Goal: Task Accomplishment & Management: Use online tool/utility

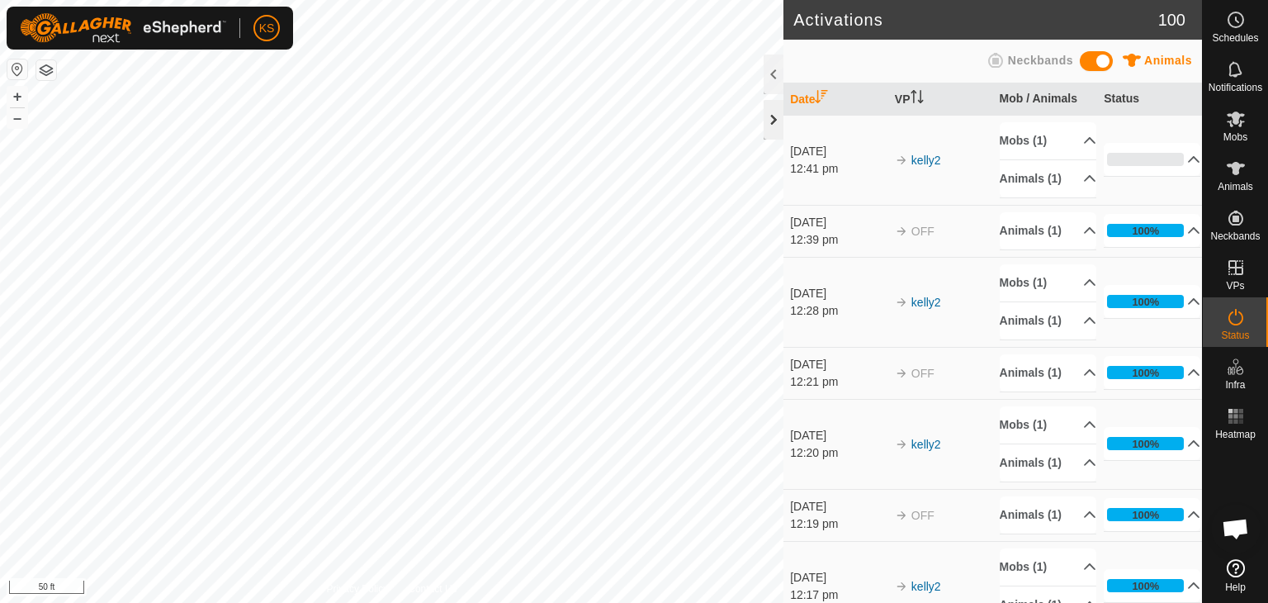
click at [773, 129] on div at bounding box center [774, 120] width 20 height 40
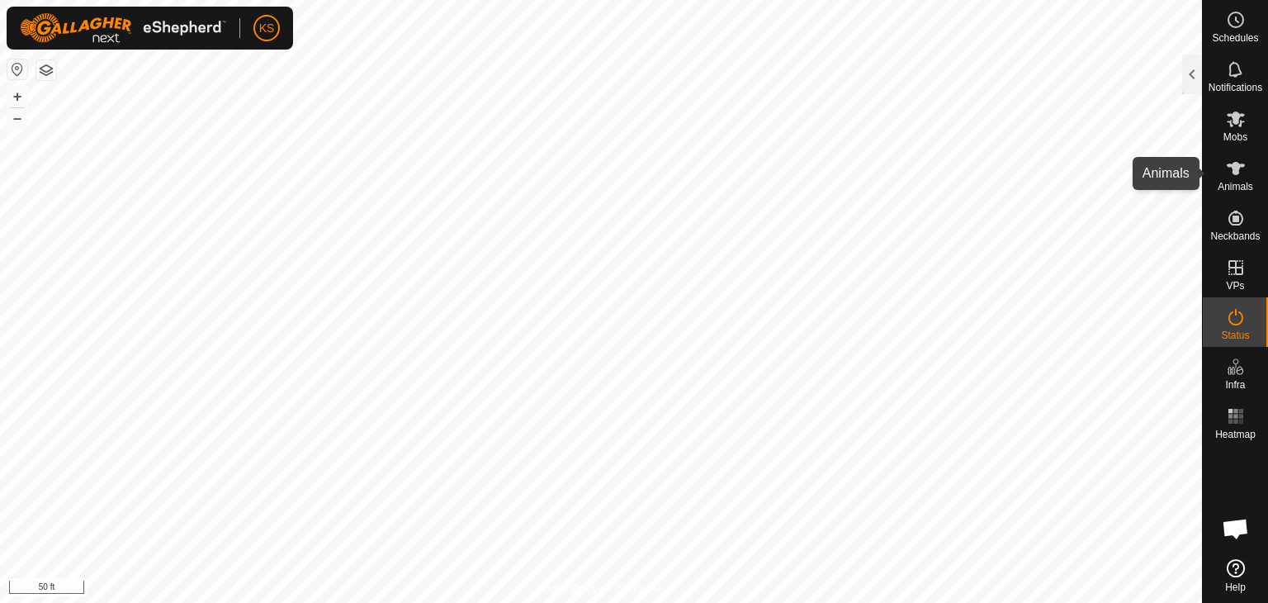
click at [1232, 176] on icon at bounding box center [1236, 168] width 20 height 20
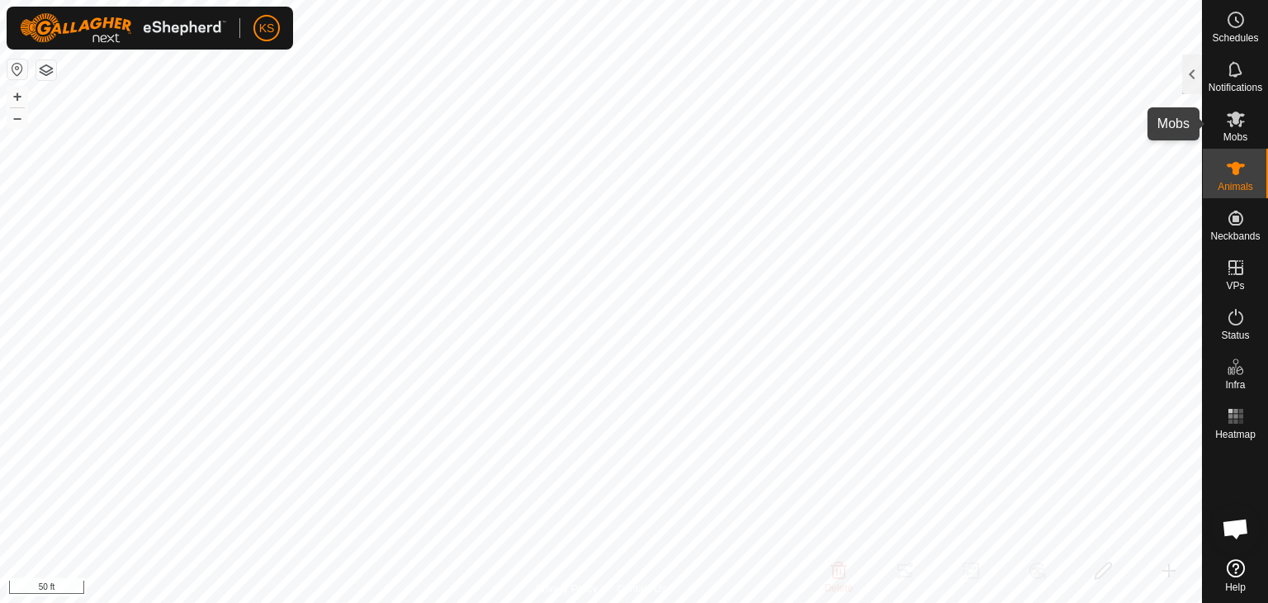
click at [1236, 128] on icon at bounding box center [1236, 119] width 20 height 20
click at [1195, 83] on div at bounding box center [1192, 74] width 20 height 40
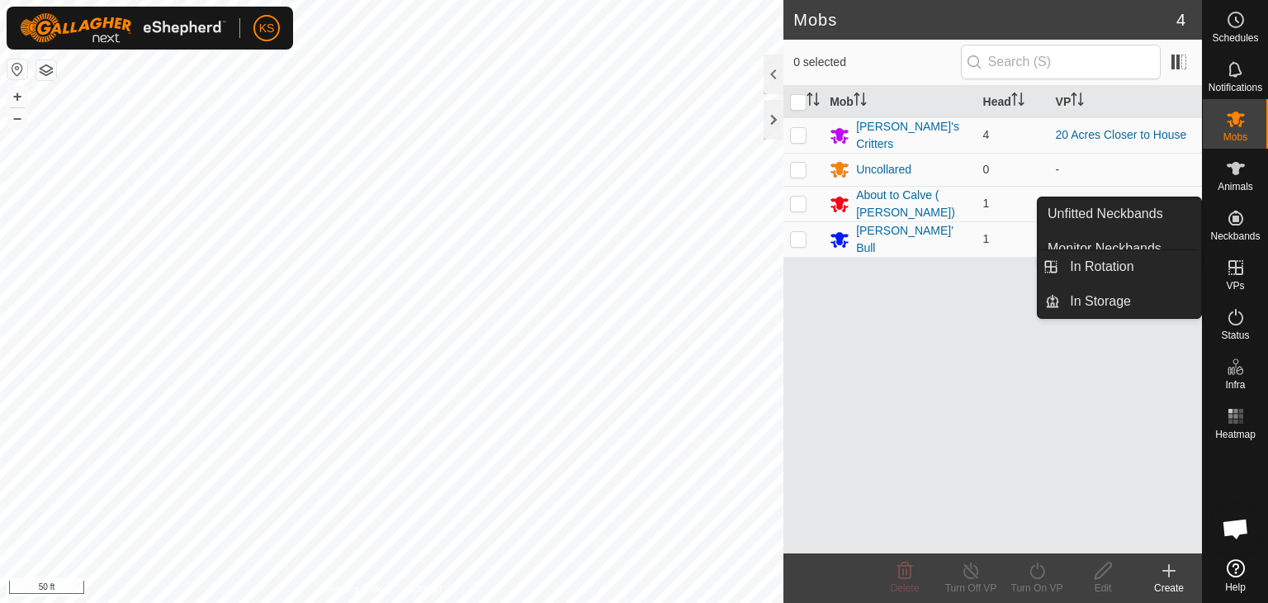
click at [1238, 269] on icon at bounding box center [1236, 268] width 20 height 20
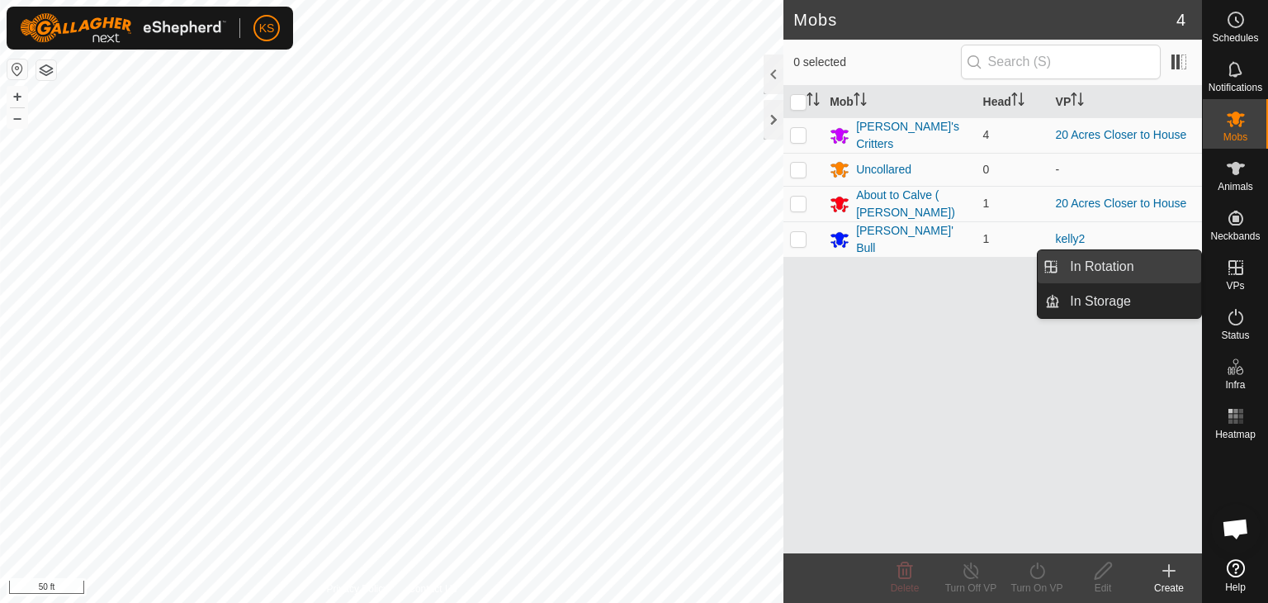
click at [1146, 267] on link "In Rotation" at bounding box center [1130, 266] width 141 height 33
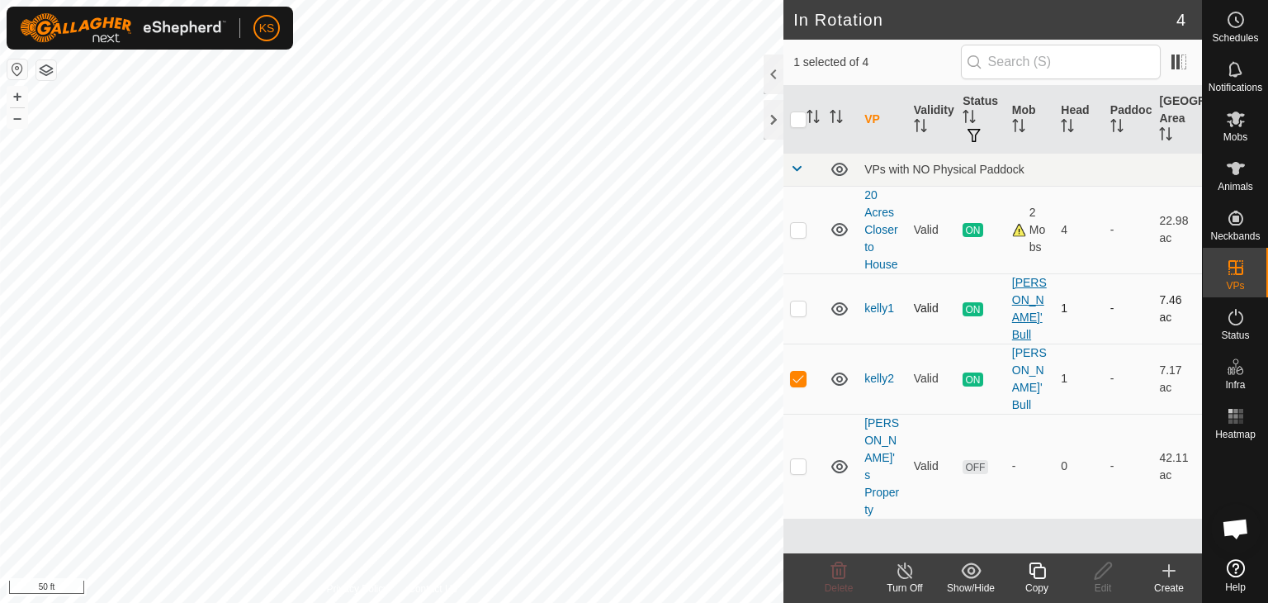
click at [1030, 289] on div "[PERSON_NAME]' Bull" at bounding box center [1030, 308] width 36 height 69
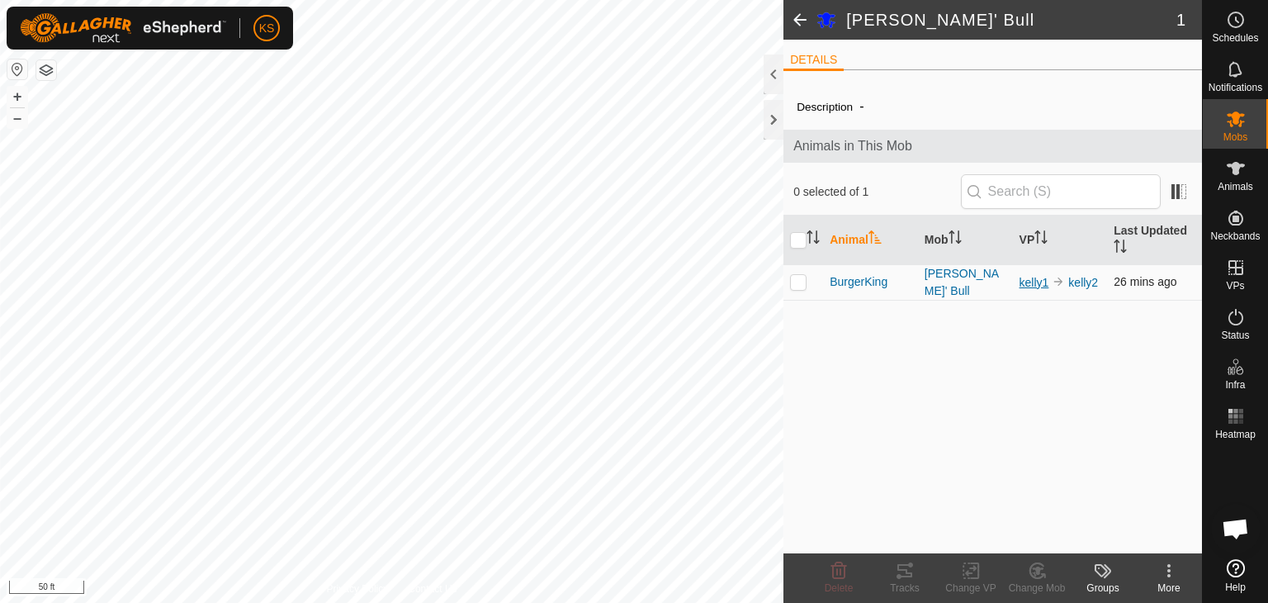
click at [1036, 283] on link "kelly1" at bounding box center [1034, 282] width 30 height 13
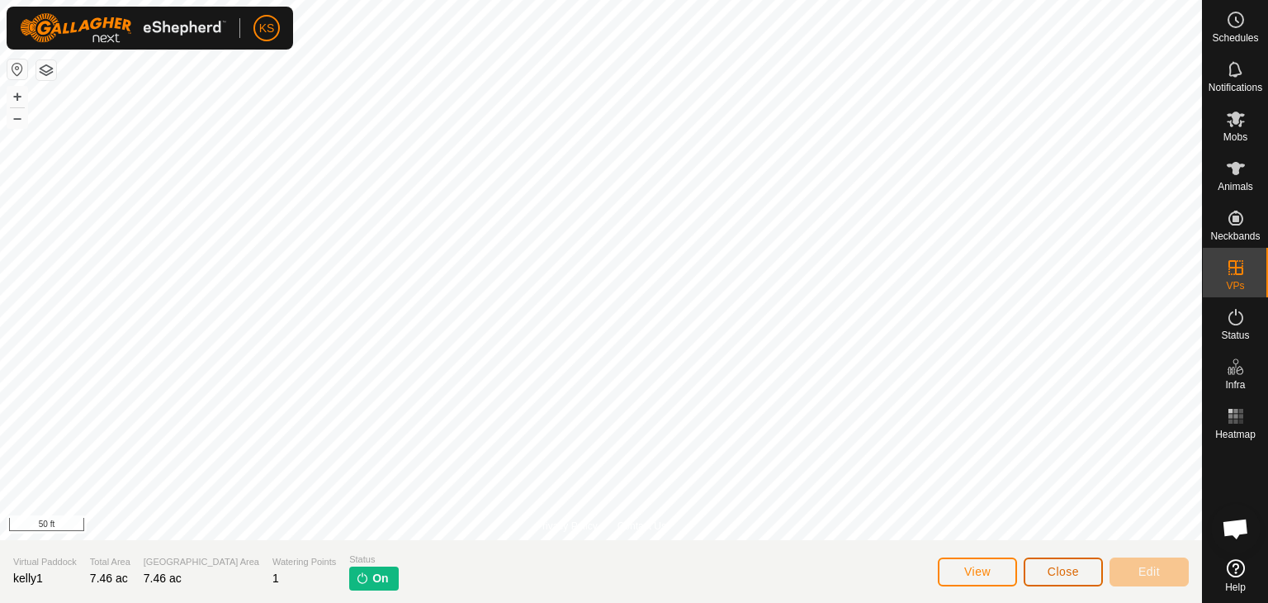
click at [1043, 575] on button "Close" at bounding box center [1063, 571] width 79 height 29
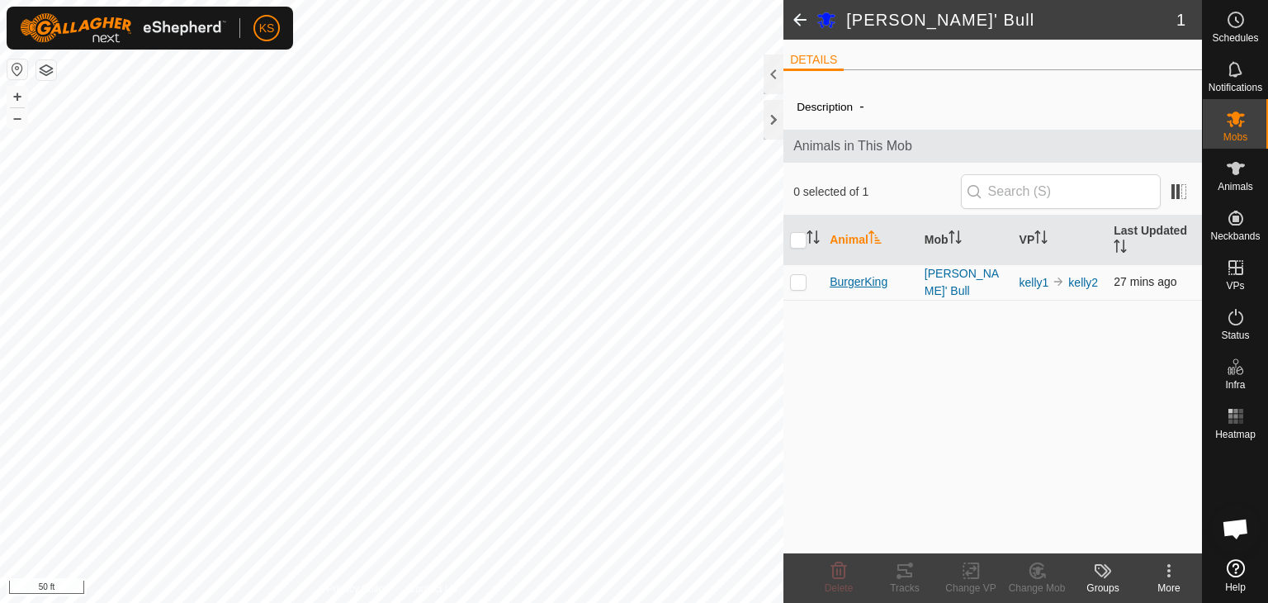
click at [845, 281] on span "BurgerKing" at bounding box center [859, 281] width 58 height 17
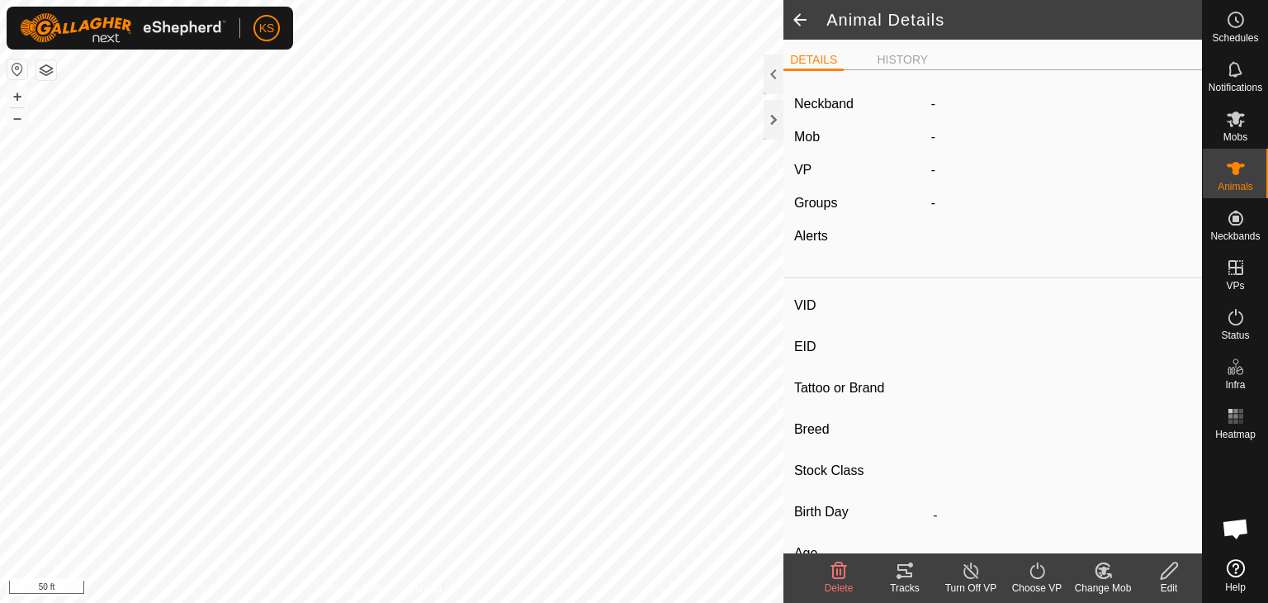
type input "BurgerKing"
type input "-"
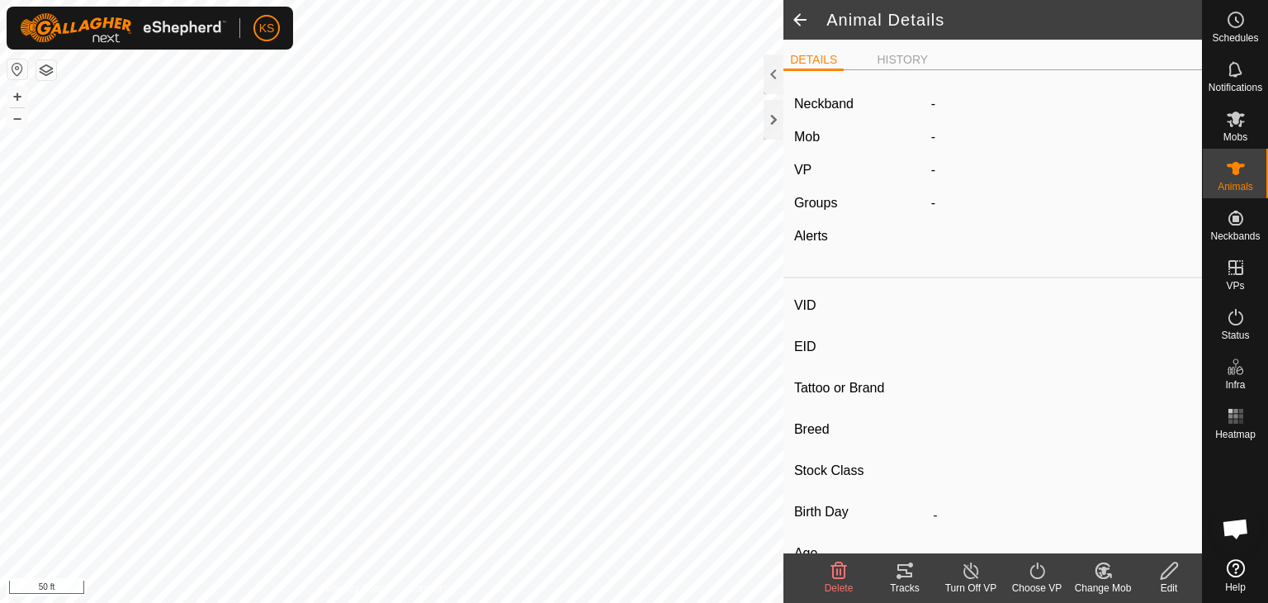
type input "Empty"
type input "0 kg"
type input "-"
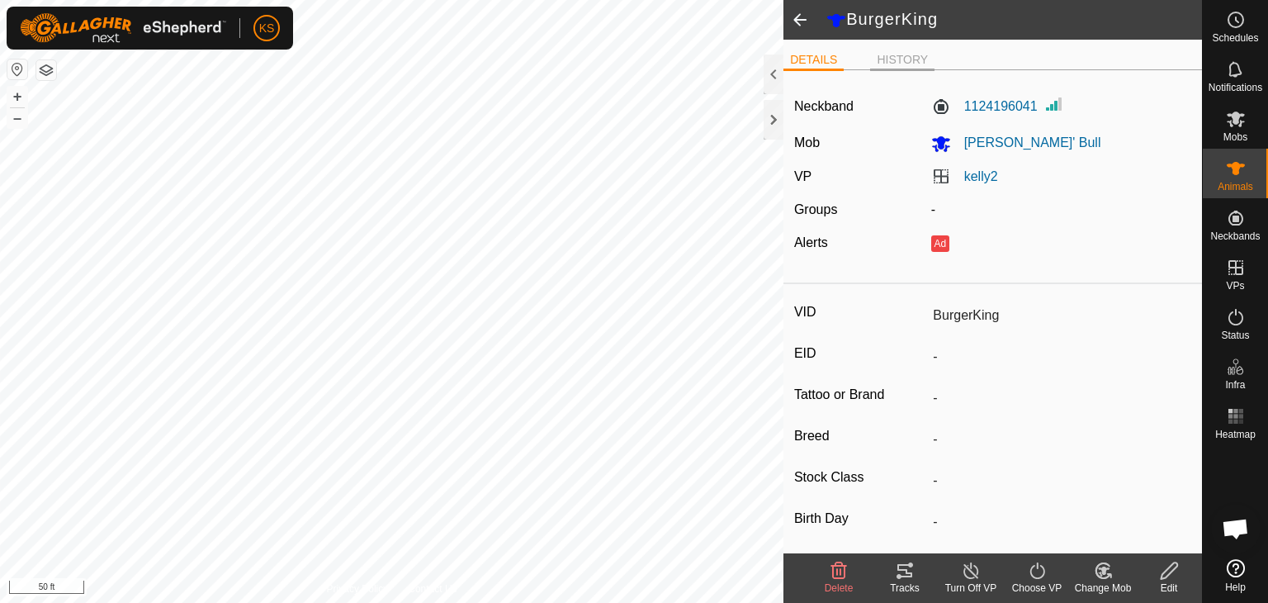
click at [902, 63] on li "HISTORY" at bounding box center [902, 61] width 64 height 20
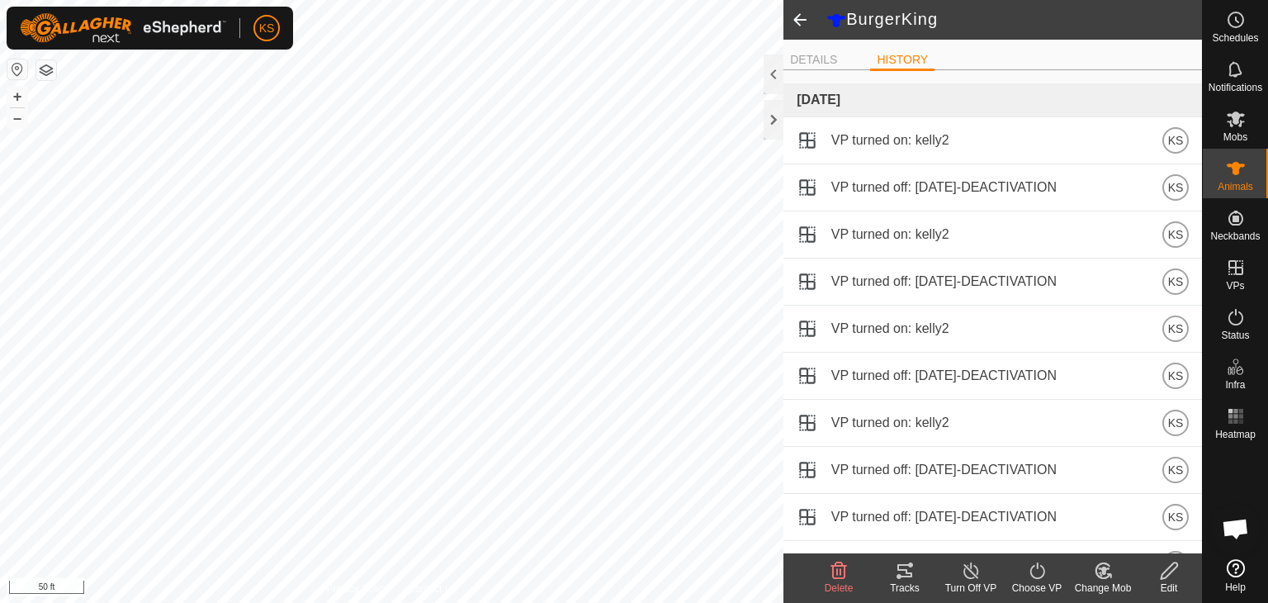
click at [799, 20] on span at bounding box center [799, 20] width 33 height 40
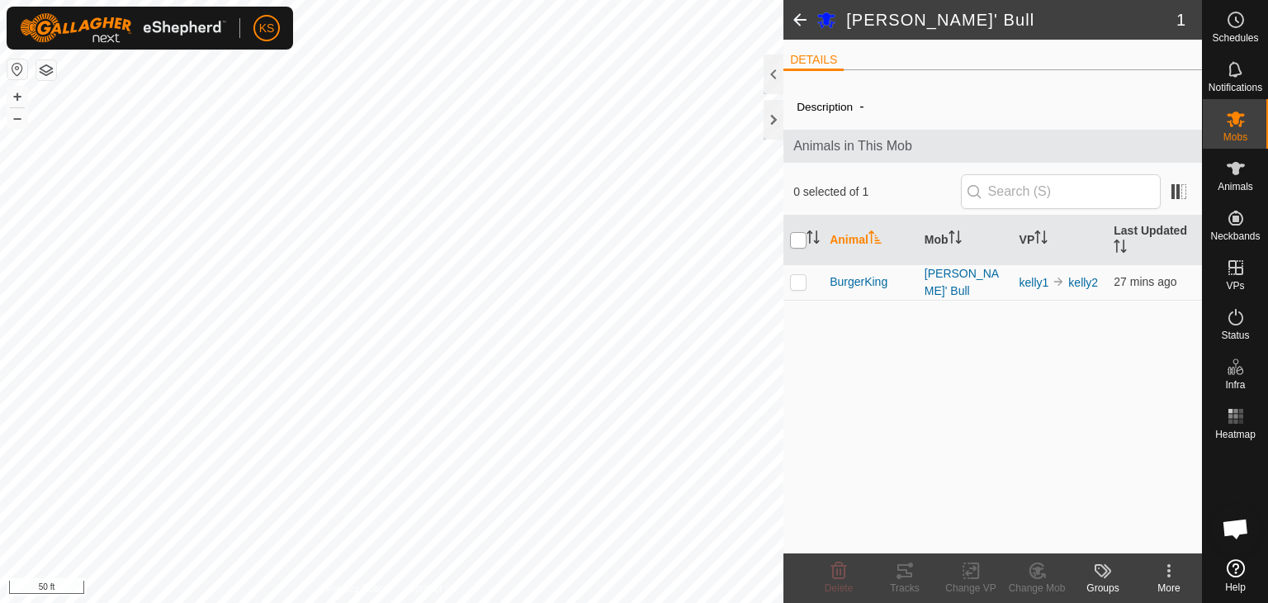
click at [800, 240] on input "checkbox" at bounding box center [798, 240] width 17 height 17
checkbox input "true"
click at [800, 240] on input "checkbox" at bounding box center [798, 240] width 17 height 17
checkbox input "false"
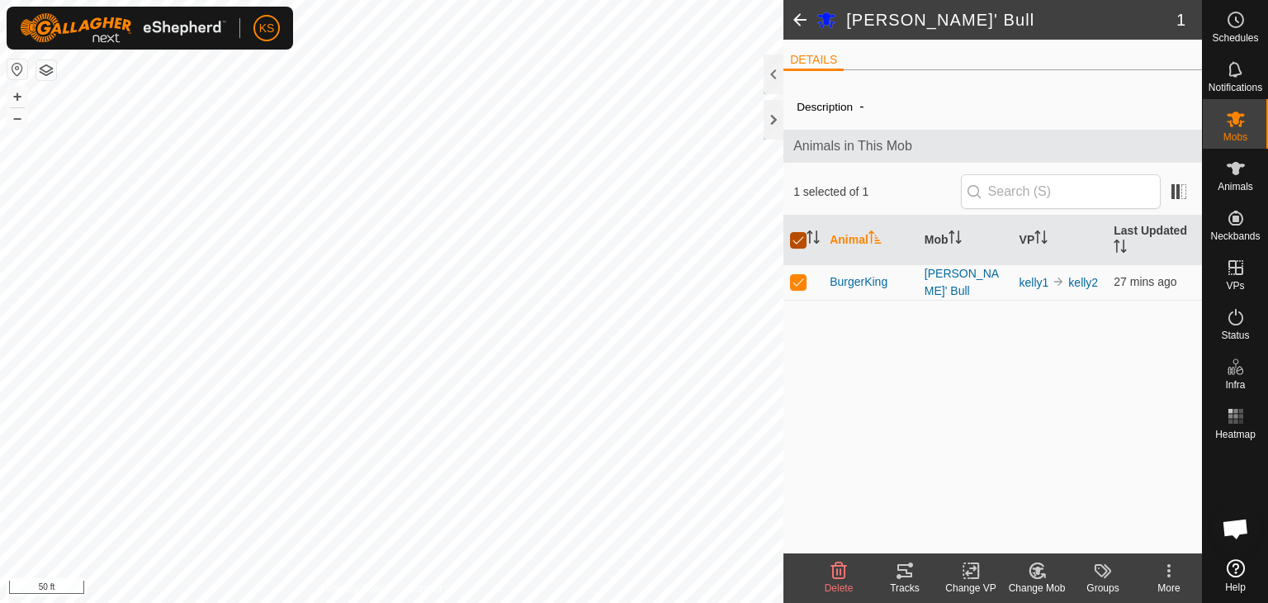
checkbox input "false"
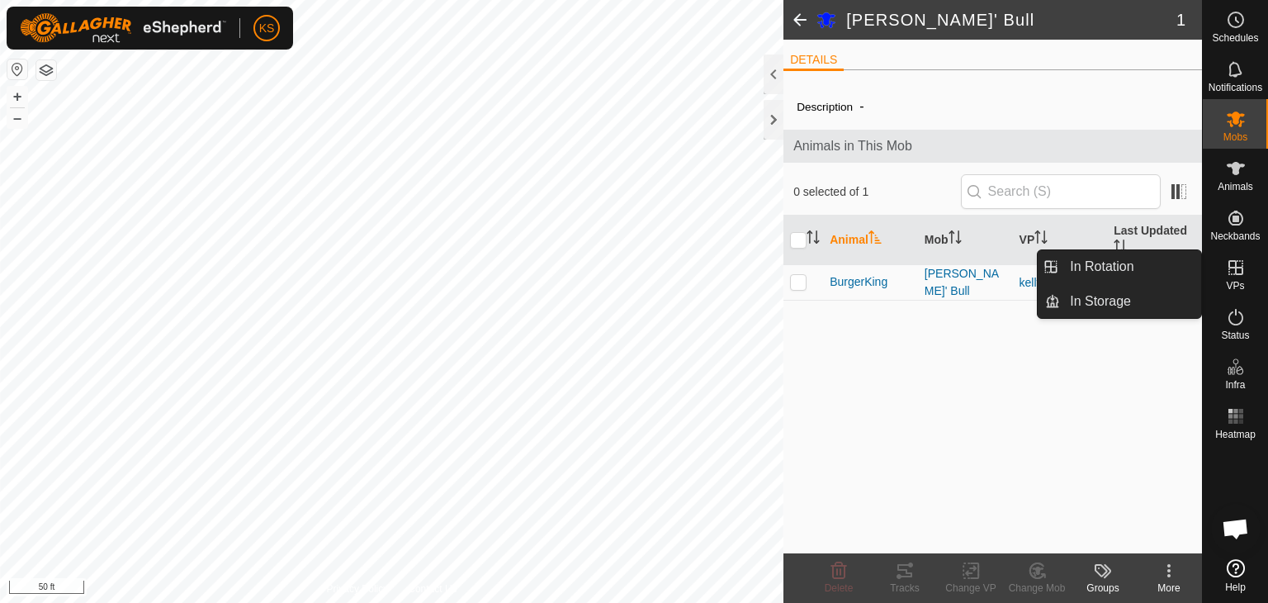
click at [1228, 275] on icon at bounding box center [1236, 268] width 20 height 20
click at [1129, 271] on link "In Rotation" at bounding box center [1130, 266] width 141 height 33
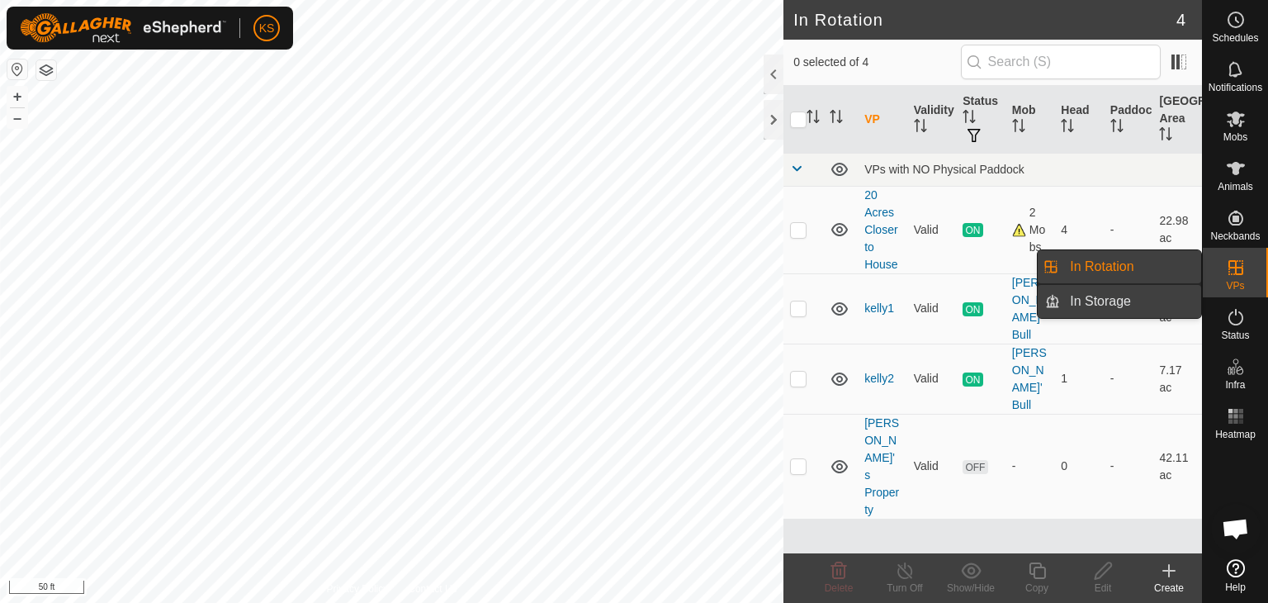
click at [1114, 302] on link "In Storage" at bounding box center [1130, 301] width 141 height 33
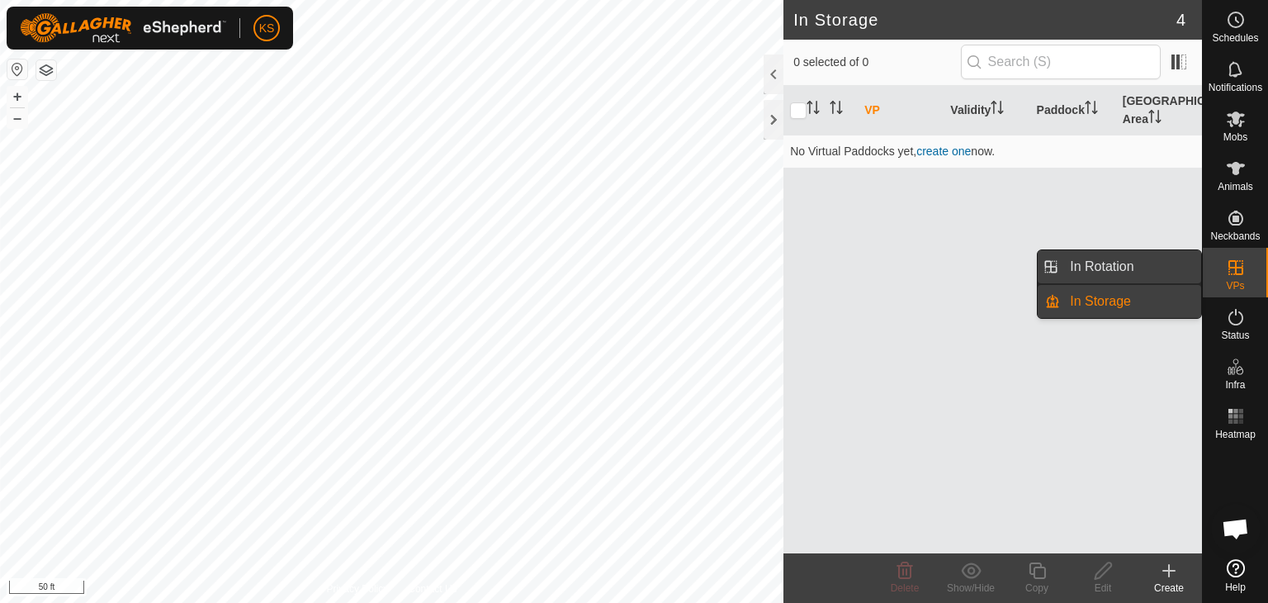
click at [1107, 269] on link "In Rotation" at bounding box center [1130, 266] width 141 height 33
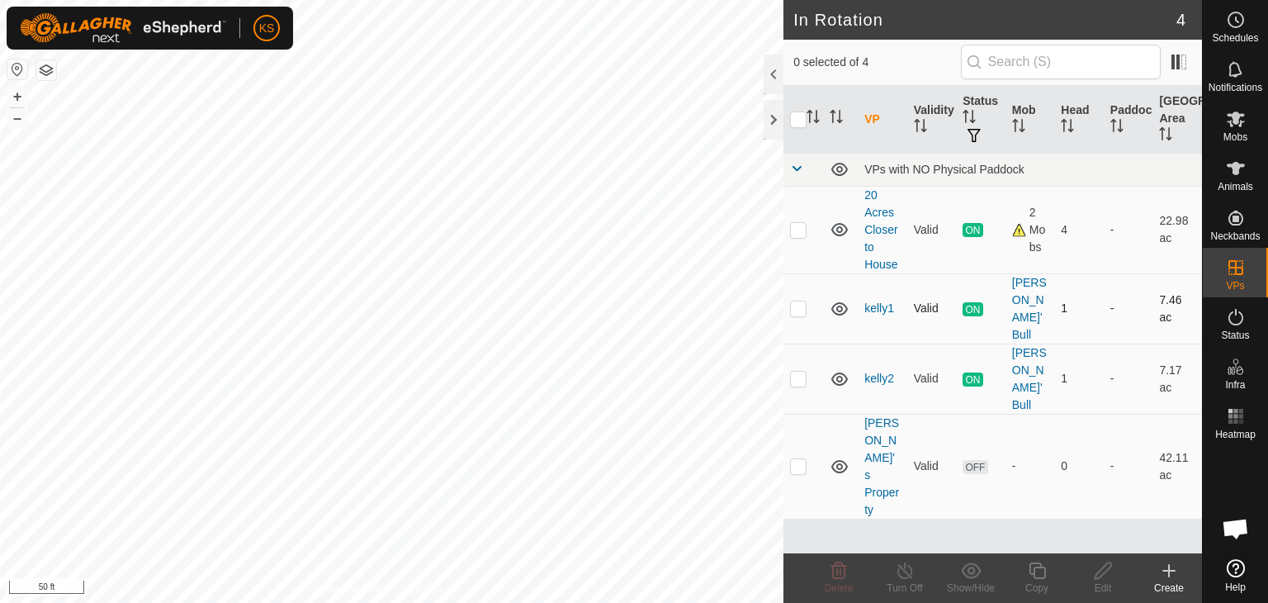
click at [801, 301] on p-checkbox at bounding box center [798, 307] width 17 height 13
checkbox input "true"
click at [896, 576] on icon at bounding box center [905, 571] width 21 height 20
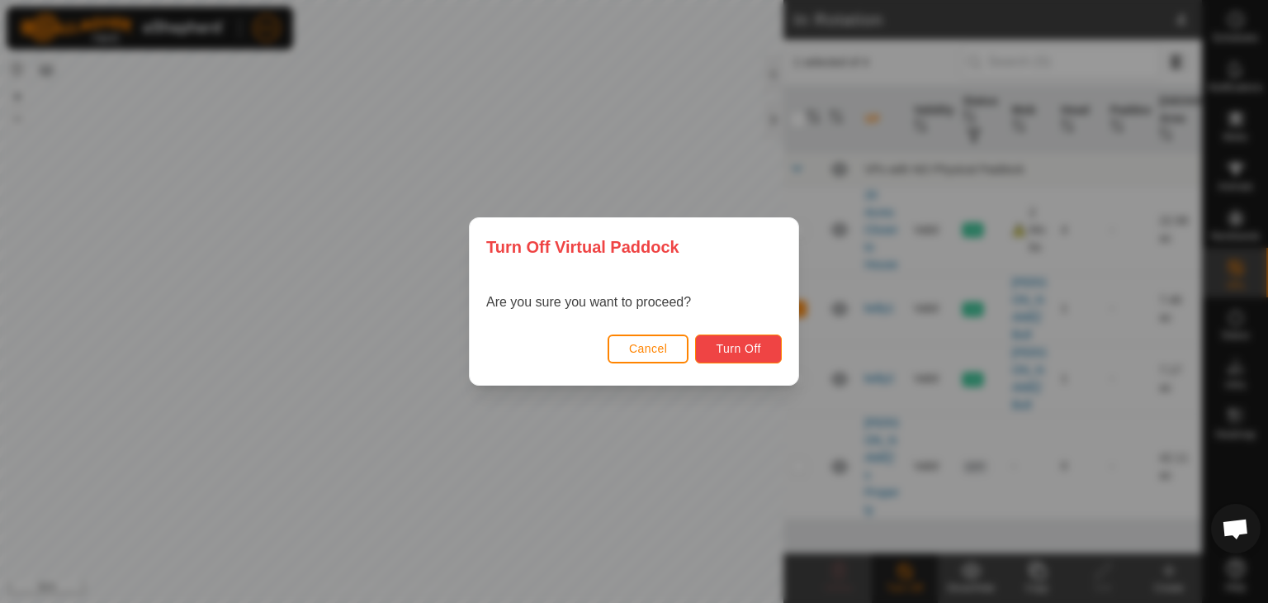
click at [740, 356] on button "Turn Off" at bounding box center [738, 348] width 87 height 29
click at [726, 348] on span "Turn Off" at bounding box center [738, 348] width 45 height 13
click at [717, 177] on div "Turn Off Virtual Paddock Are you sure you want to proceed? Cancel Turn Off" at bounding box center [634, 301] width 1268 height 603
click at [674, 354] on button "Cancel" at bounding box center [649, 348] width 82 height 29
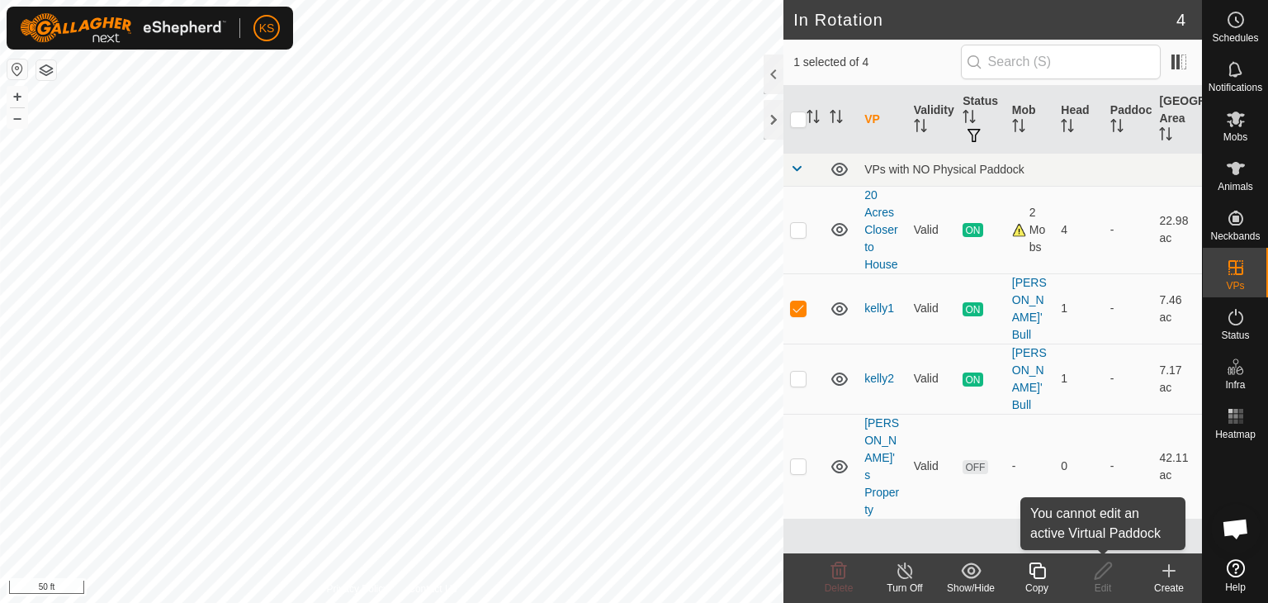
click at [1101, 582] on div "Edit" at bounding box center [1103, 587] width 66 height 15
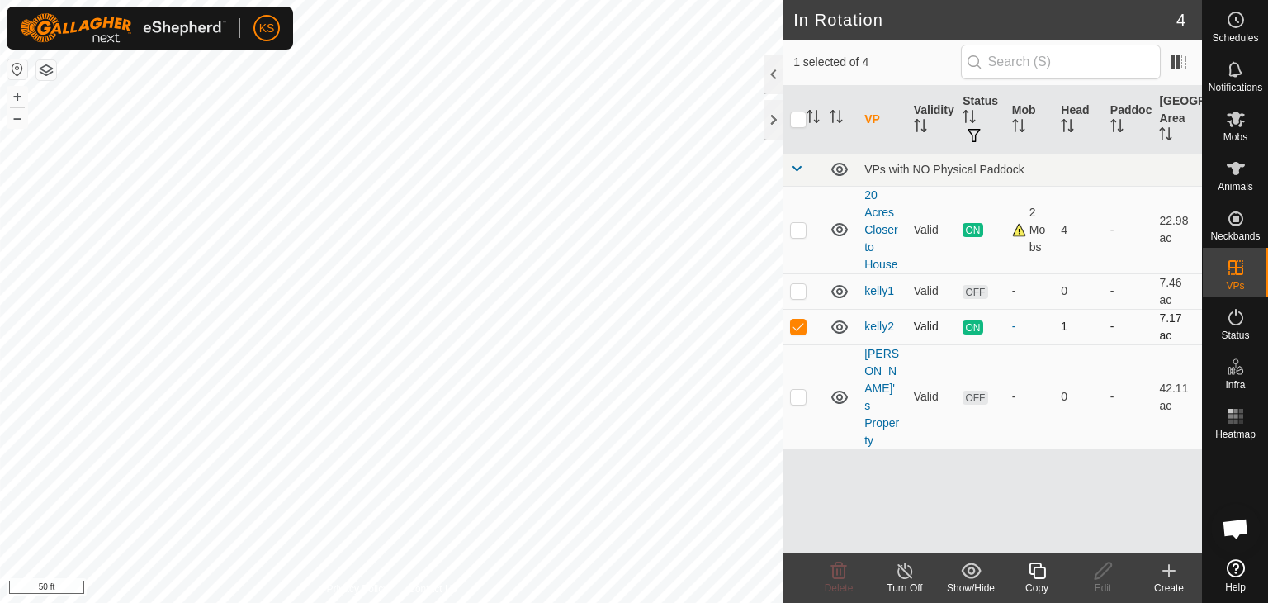
click at [793, 324] on p-checkbox at bounding box center [798, 325] width 17 height 13
checkbox input "false"
click at [793, 285] on p-checkbox at bounding box center [798, 290] width 17 height 13
checkbox input "true"
click at [1098, 576] on icon at bounding box center [1103, 570] width 17 height 17
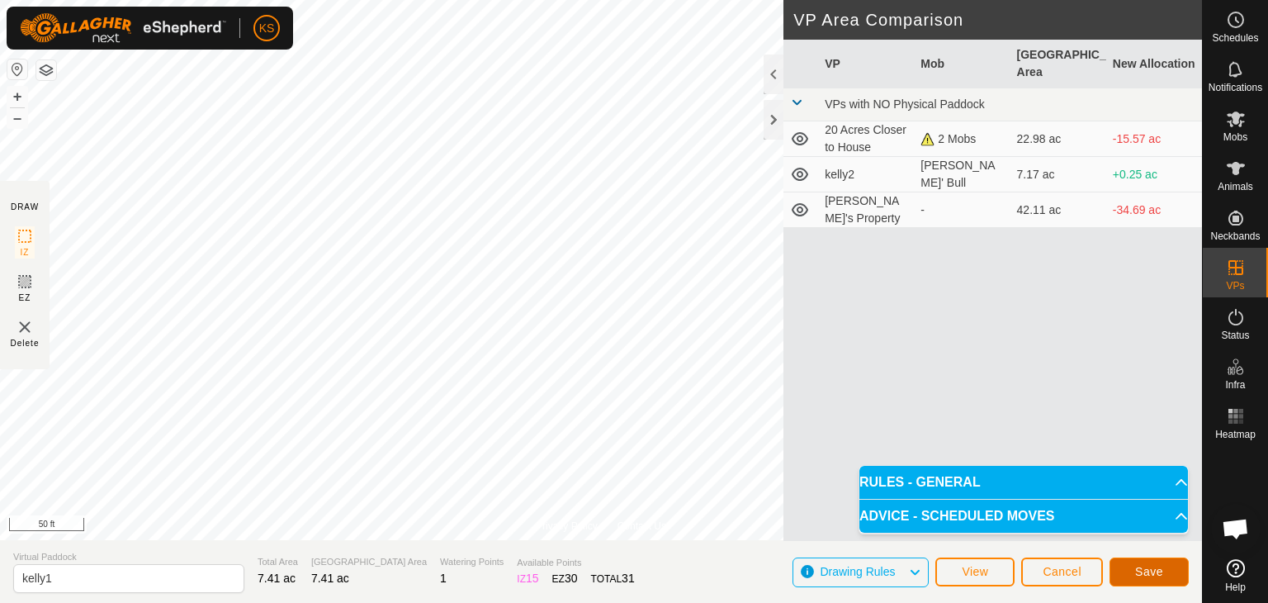
click at [1130, 566] on button "Save" at bounding box center [1148, 571] width 79 height 29
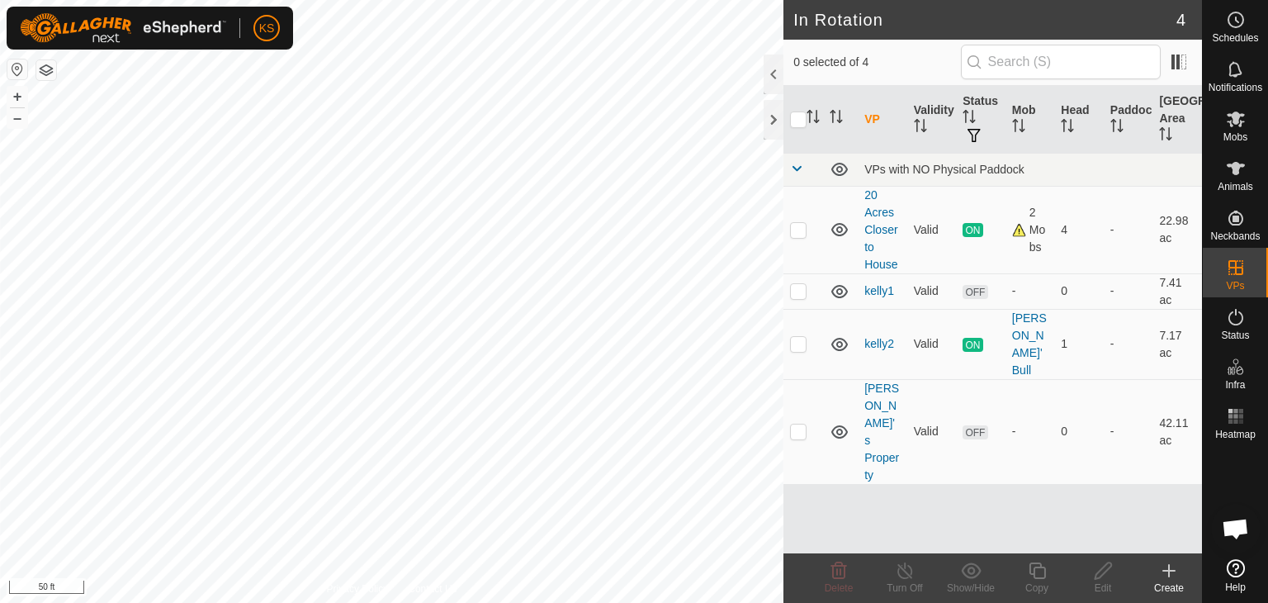
checkbox input "true"
click at [801, 288] on p-checkbox at bounding box center [798, 290] width 17 height 13
checkbox input "true"
click at [797, 337] on p-checkbox at bounding box center [798, 343] width 17 height 13
checkbox input "false"
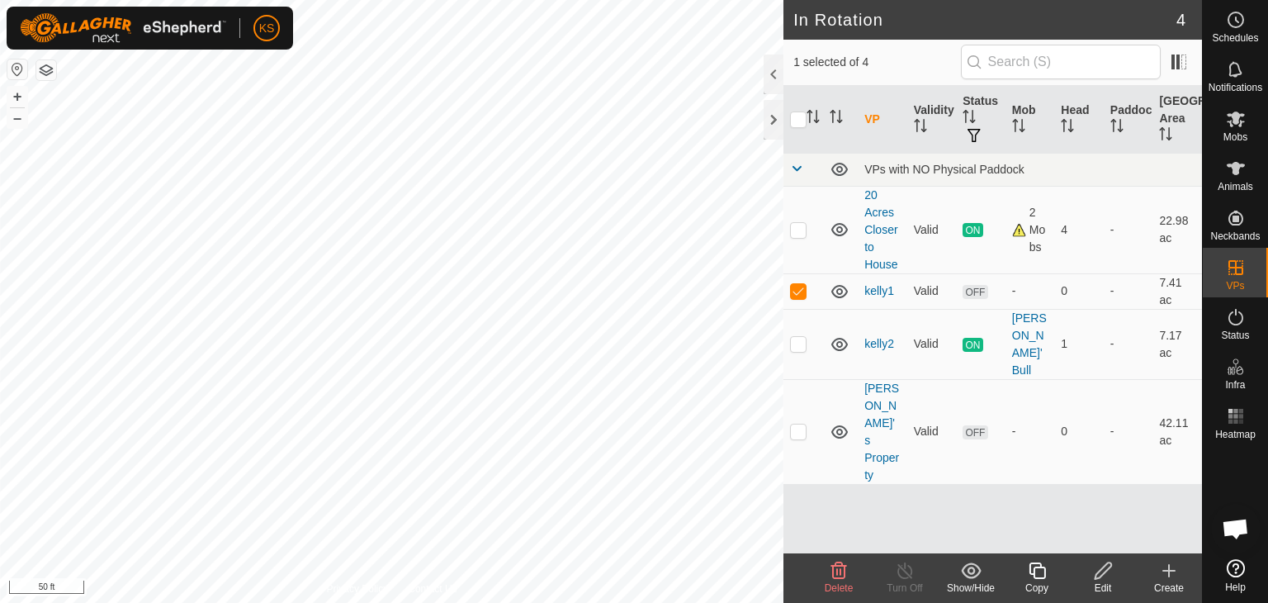
click at [1096, 579] on icon at bounding box center [1103, 571] width 21 height 20
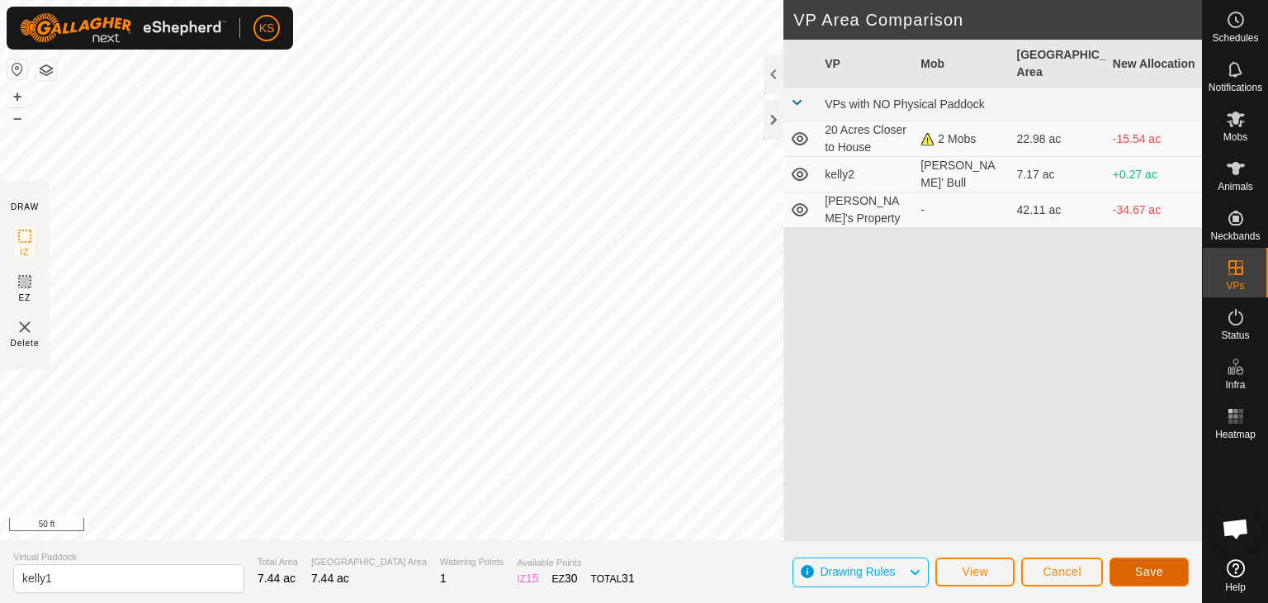
click at [1158, 569] on span "Save" at bounding box center [1149, 571] width 28 height 13
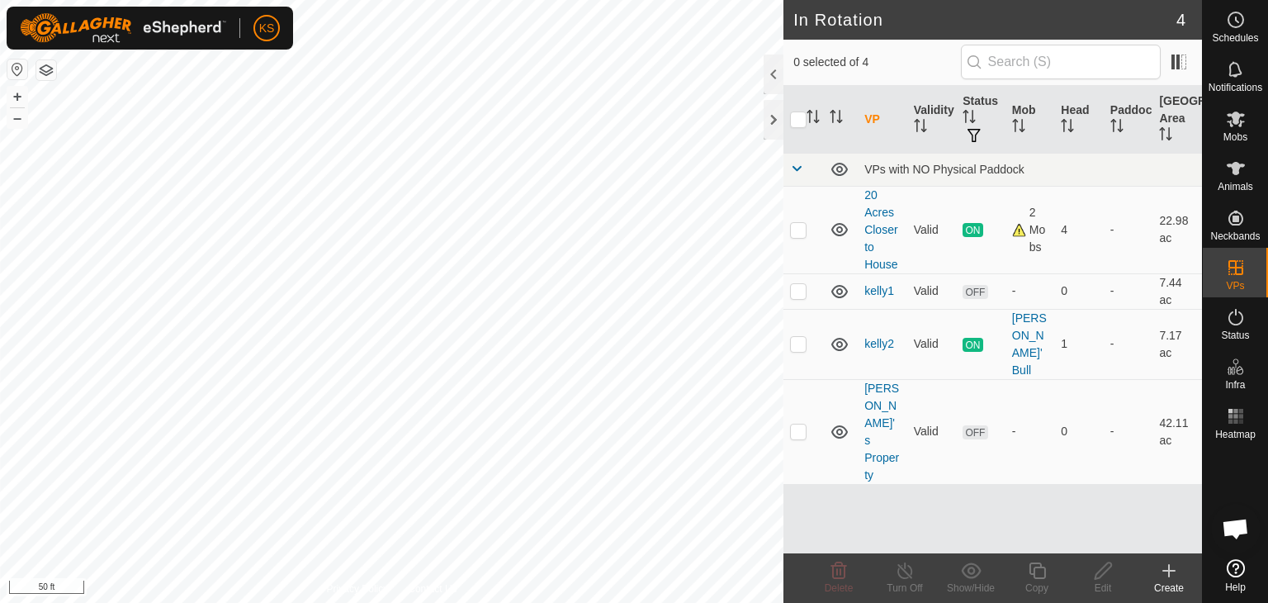
checkbox input "true"
click at [1102, 570] on icon at bounding box center [1103, 571] width 21 height 20
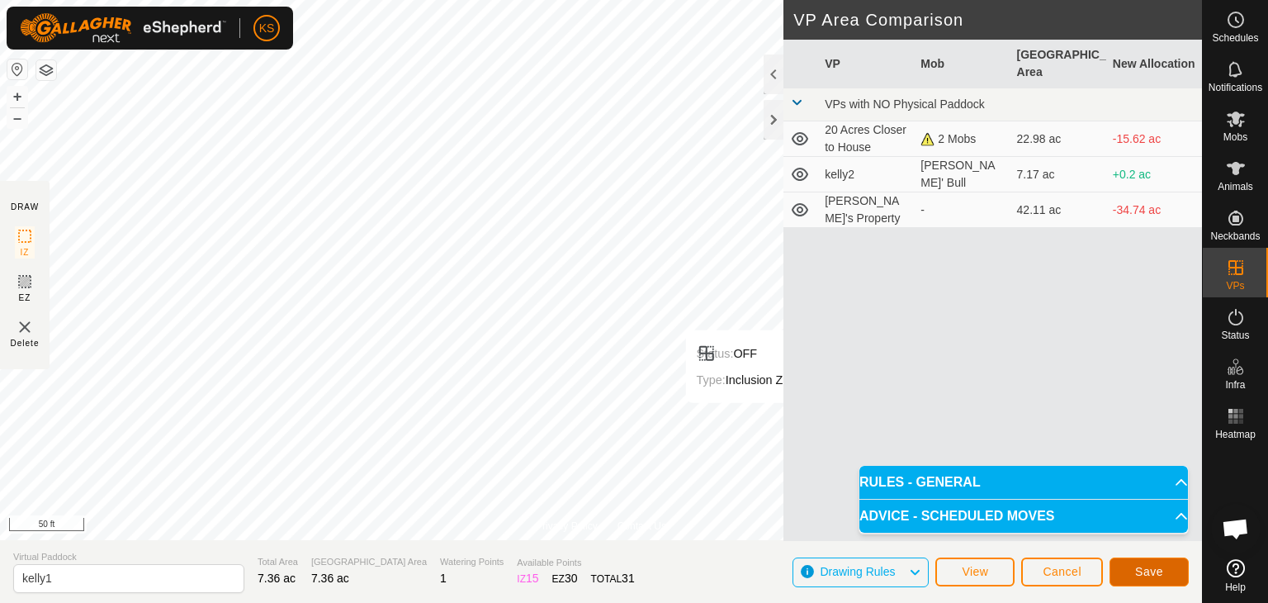
click at [1152, 572] on span "Save" at bounding box center [1149, 571] width 28 height 13
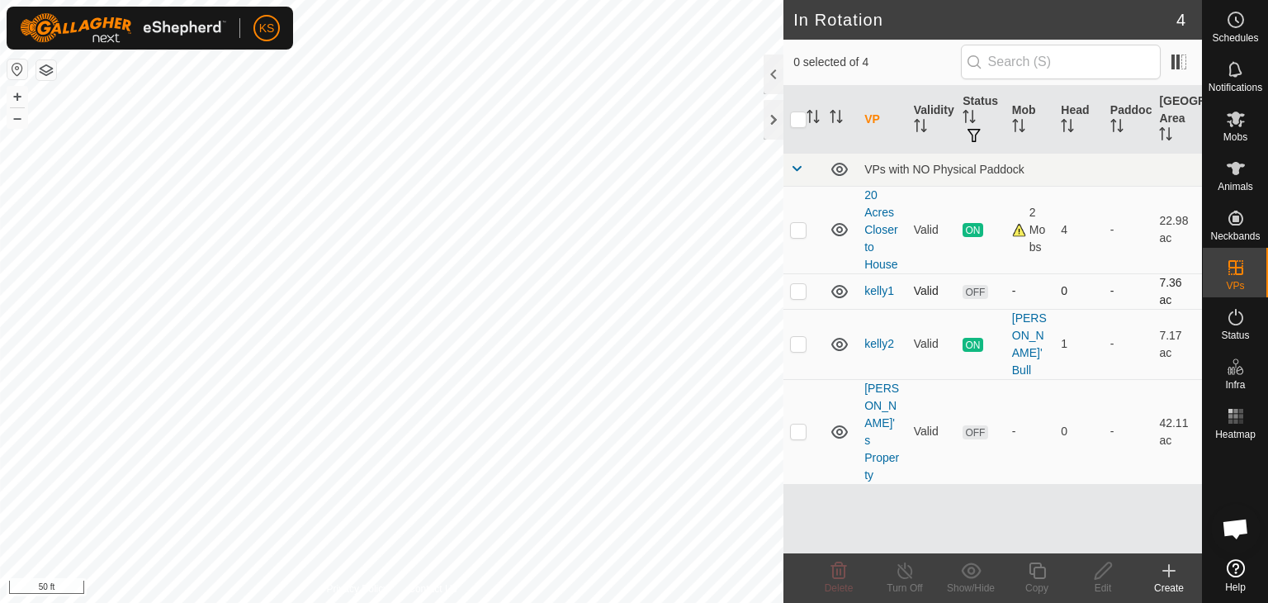
click at [799, 290] on p-checkbox at bounding box center [798, 290] width 17 height 13
checkbox input "true"
click at [1096, 576] on icon at bounding box center [1103, 571] width 21 height 20
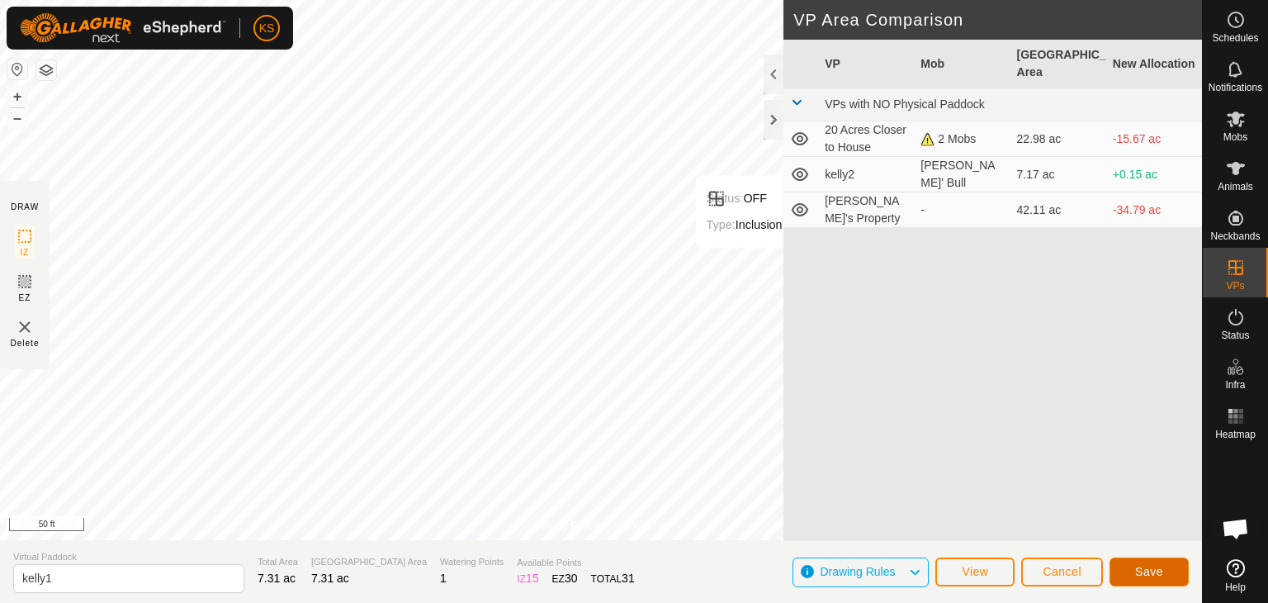
click at [1166, 572] on button "Save" at bounding box center [1148, 571] width 79 height 29
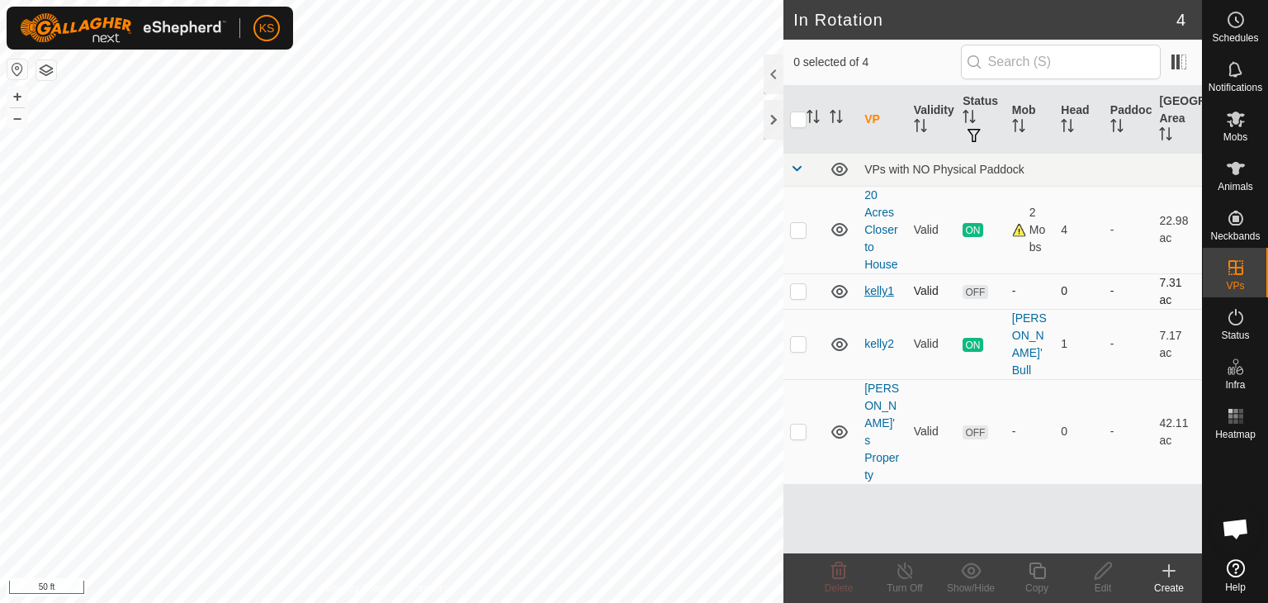
click at [878, 289] on link "kelly1" at bounding box center [879, 290] width 30 height 13
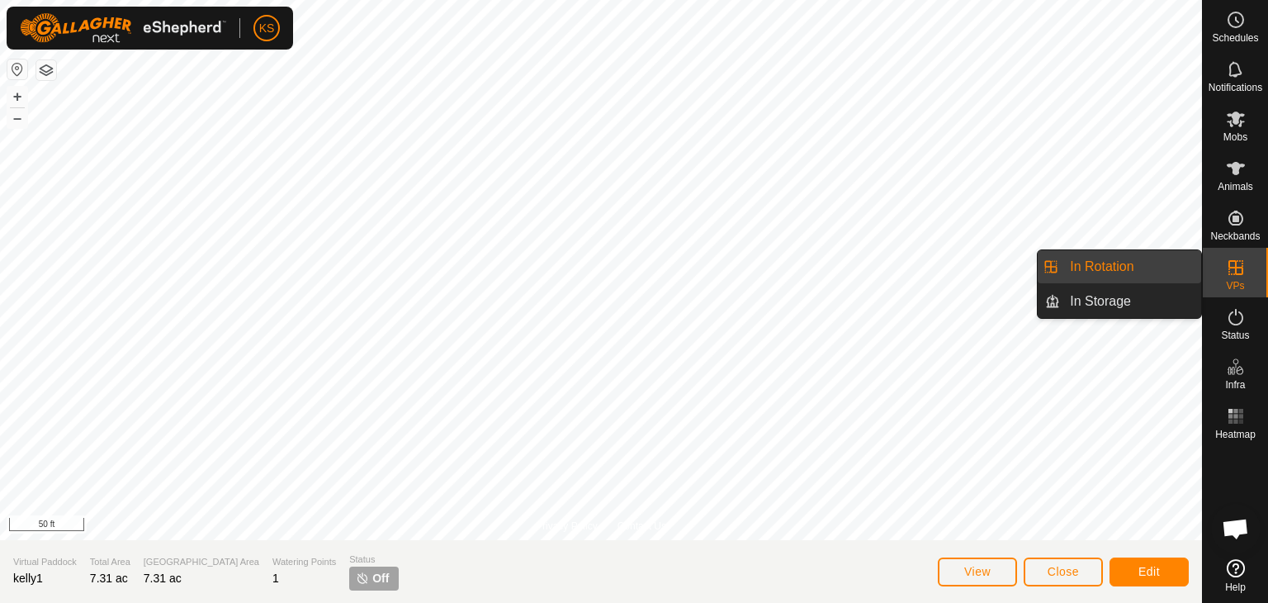
click at [1230, 264] on icon at bounding box center [1236, 268] width 20 height 20
click at [1126, 266] on link "In Rotation" at bounding box center [1130, 266] width 141 height 33
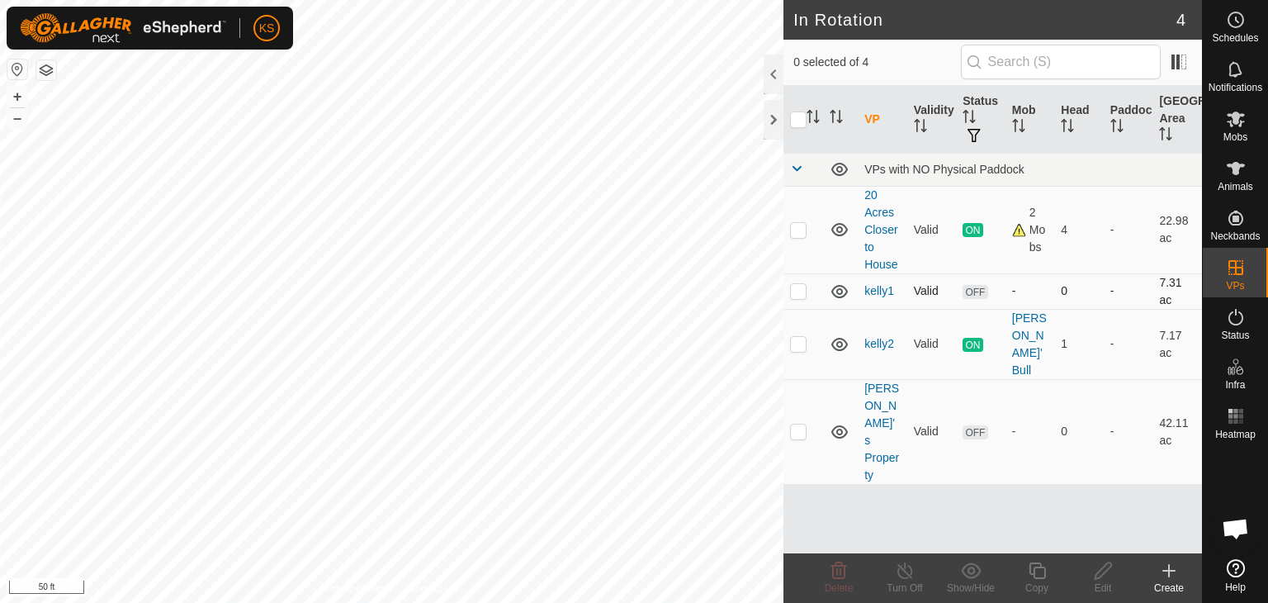
click at [796, 293] on p-checkbox at bounding box center [798, 290] width 17 height 13
checkbox input "true"
click at [796, 337] on p-checkbox at bounding box center [798, 343] width 17 height 13
checkbox input "true"
click at [907, 580] on div "Turn Off" at bounding box center [905, 587] width 66 height 15
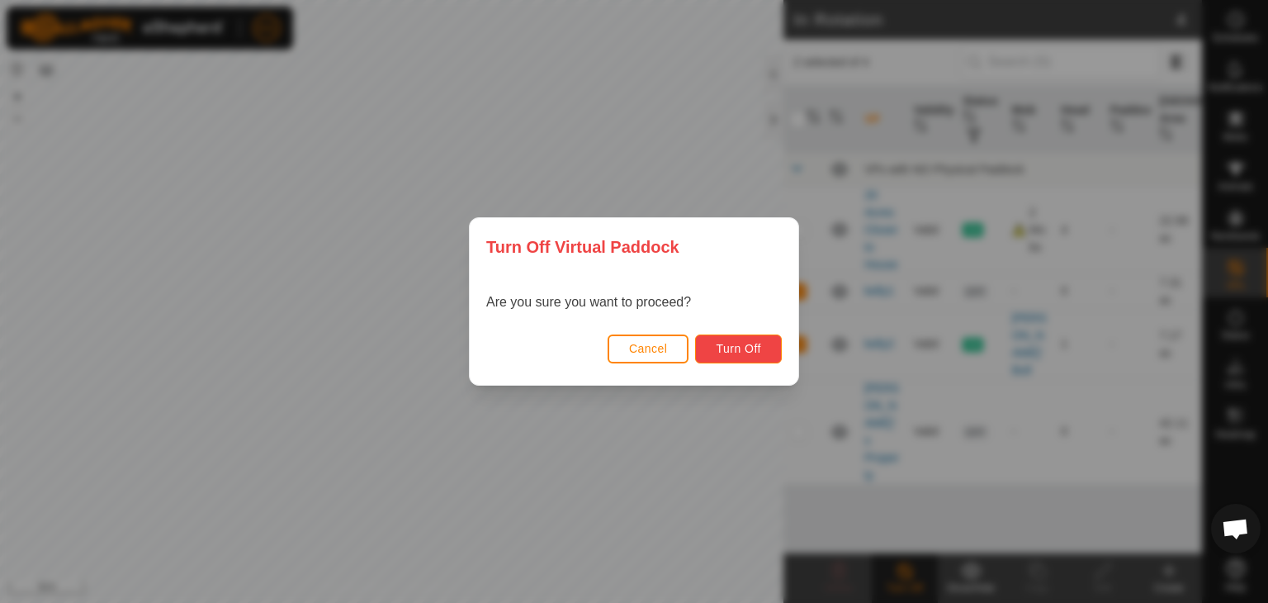
click at [757, 352] on span "Turn Off" at bounding box center [738, 348] width 45 height 13
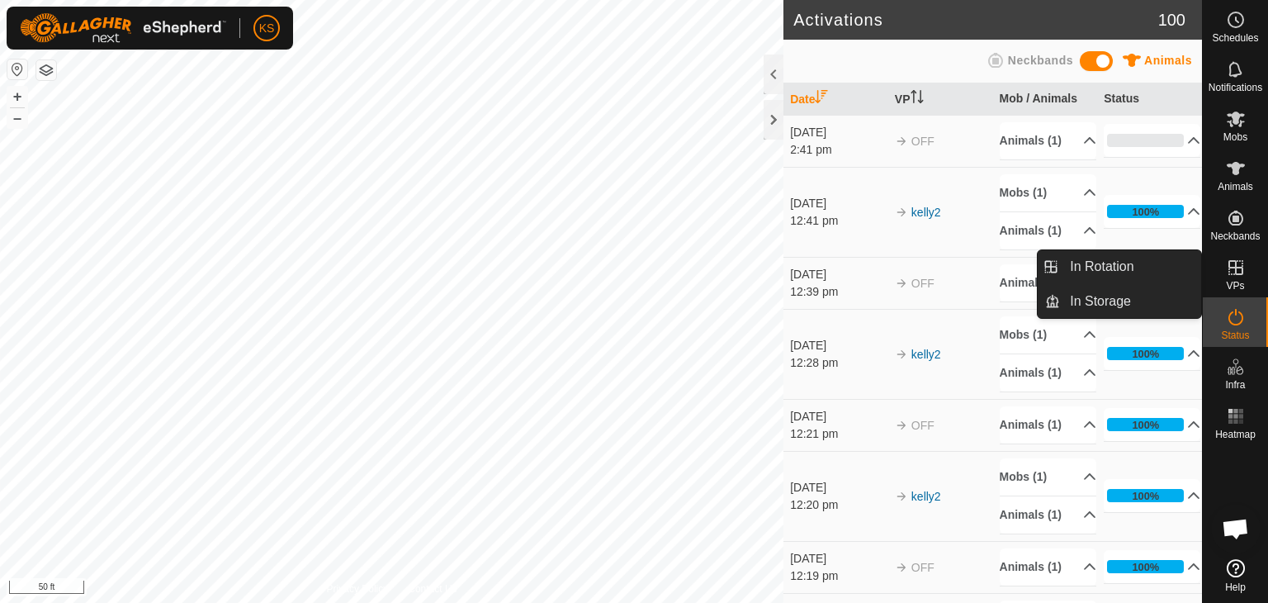
click at [1230, 275] on icon at bounding box center [1236, 268] width 20 height 20
click at [1155, 271] on link "In Rotation" at bounding box center [1130, 266] width 141 height 33
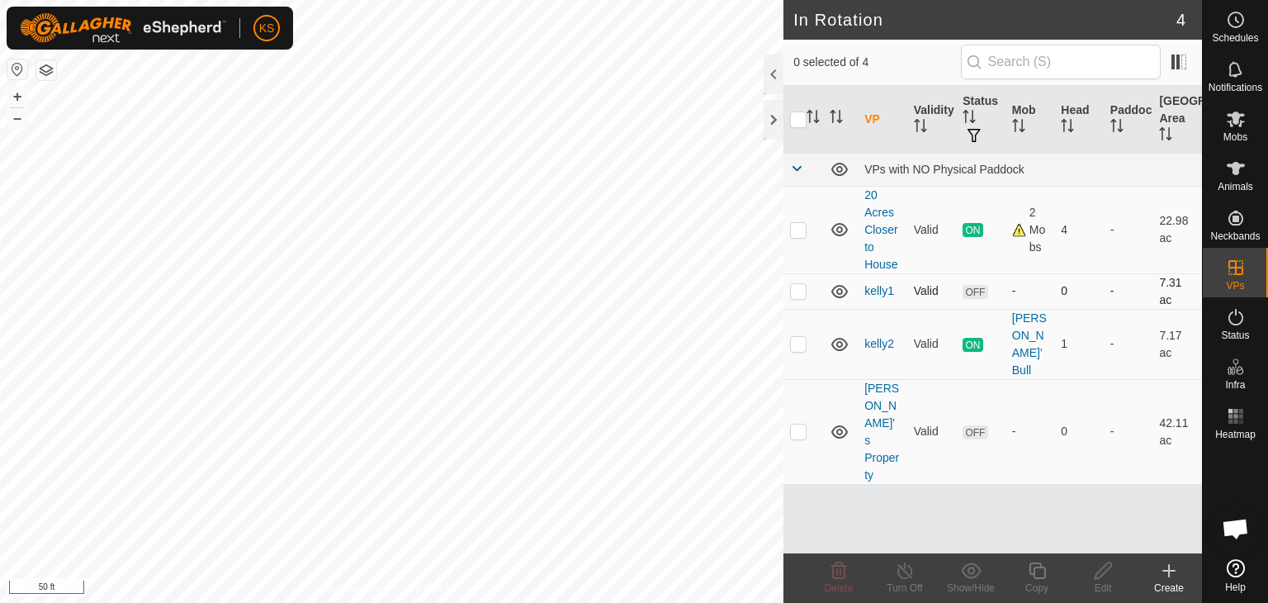
click at [799, 289] on p-checkbox at bounding box center [798, 290] width 17 height 13
checkbox input "true"
click at [971, 294] on span "OFF" at bounding box center [975, 292] width 25 height 14
click at [875, 287] on link "kelly1" at bounding box center [879, 290] width 30 height 13
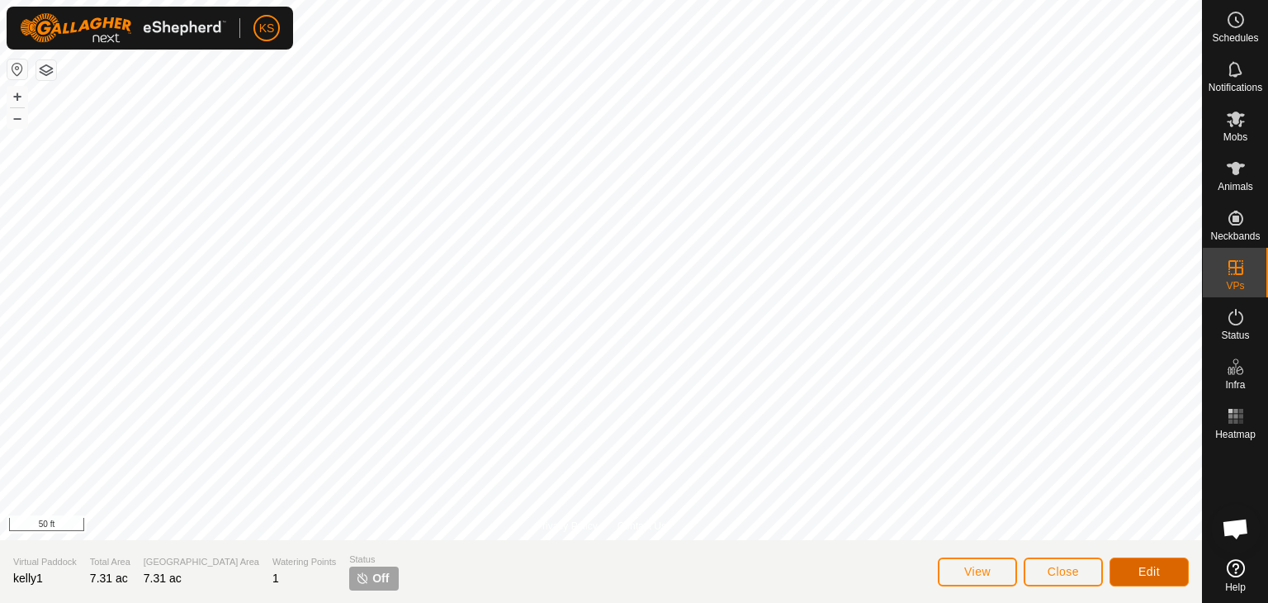
click at [1129, 572] on button "Edit" at bounding box center [1148, 571] width 79 height 29
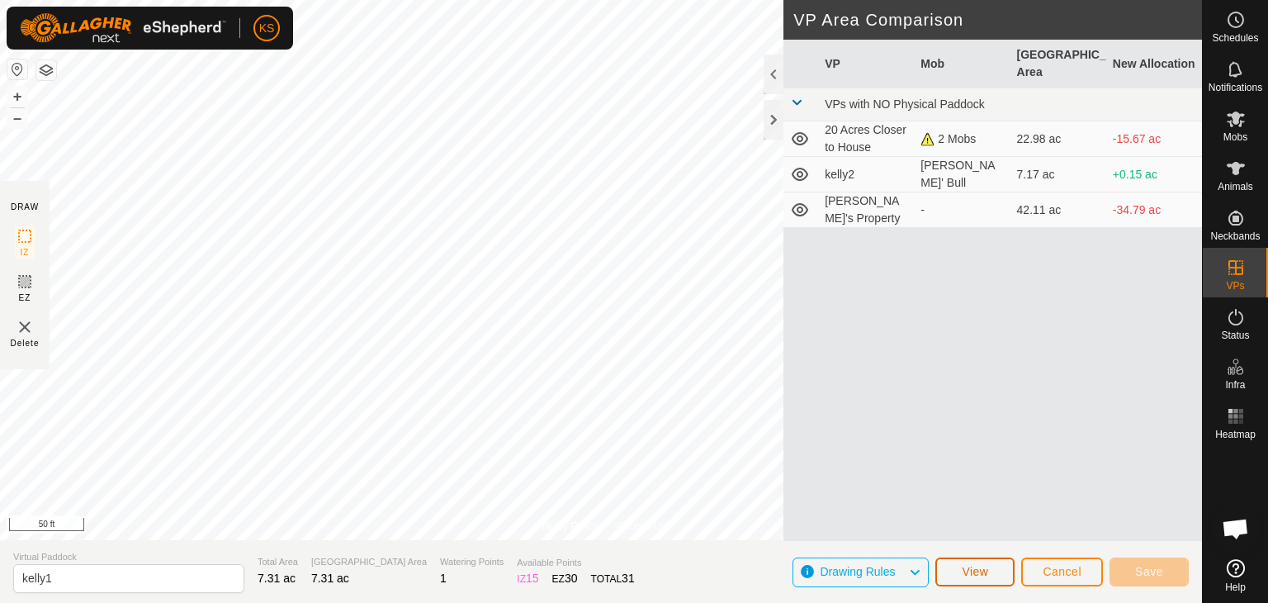
click at [967, 570] on span "View" at bounding box center [975, 571] width 26 height 13
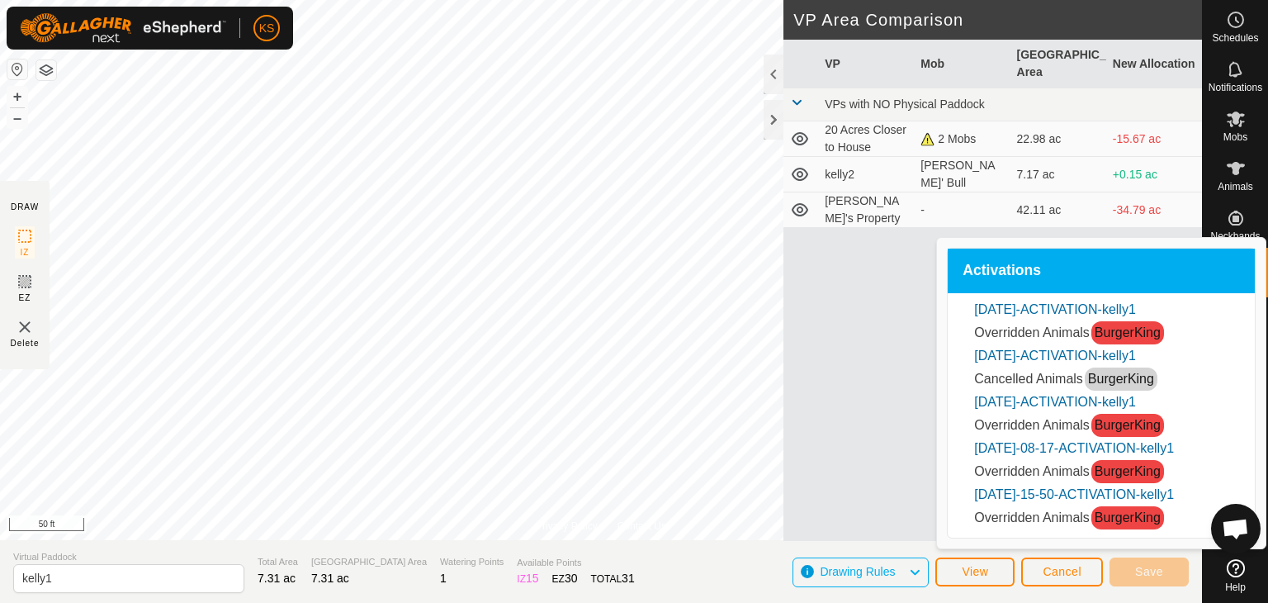
click at [831, 487] on div "VP Mob Grazing Area New Allocation VPs with NO Physical Paddock 20 Acres Closer…" at bounding box center [992, 290] width 419 height 501
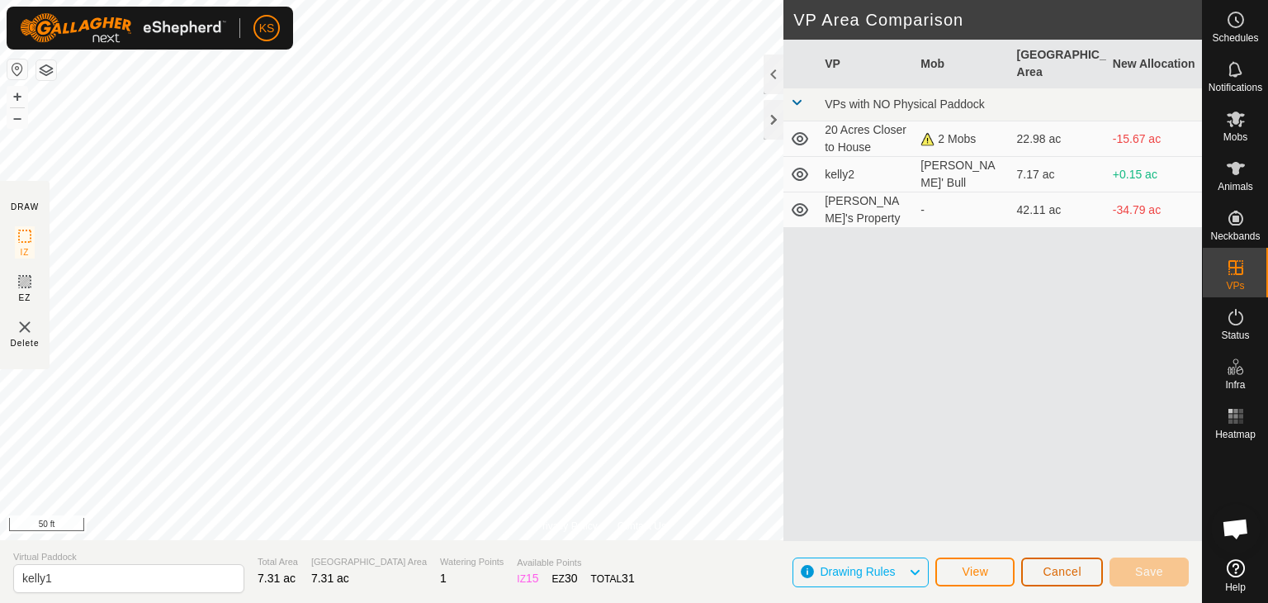
click at [1040, 565] on button "Cancel" at bounding box center [1062, 571] width 82 height 29
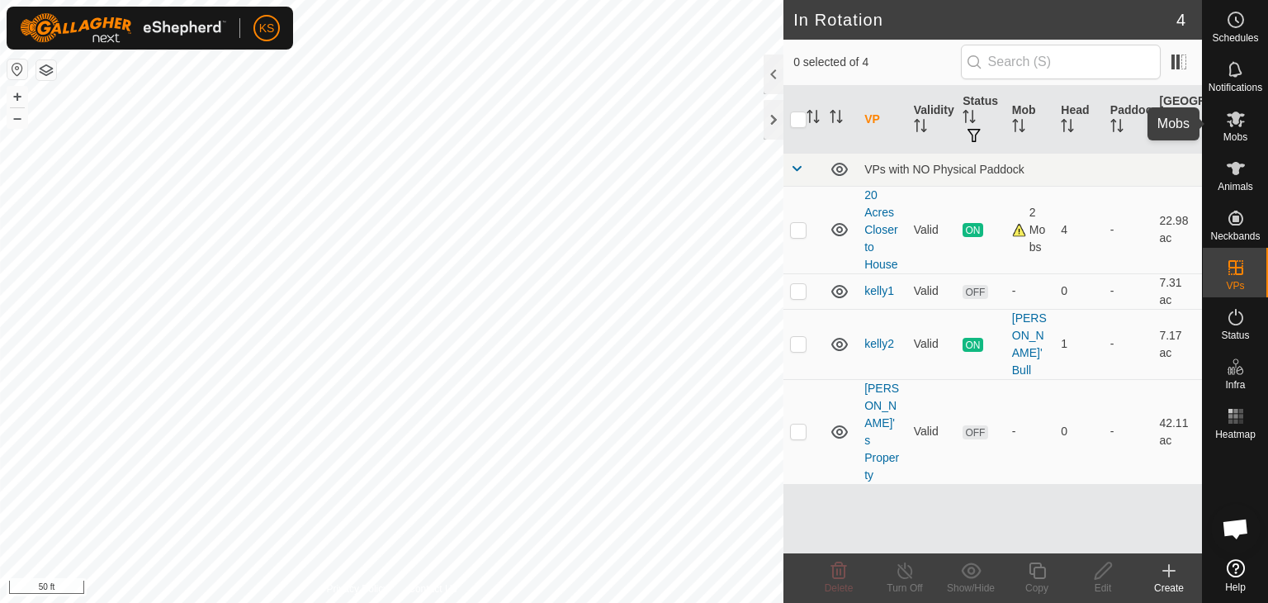
click at [1233, 129] on es-mob-svg-icon at bounding box center [1236, 119] width 30 height 26
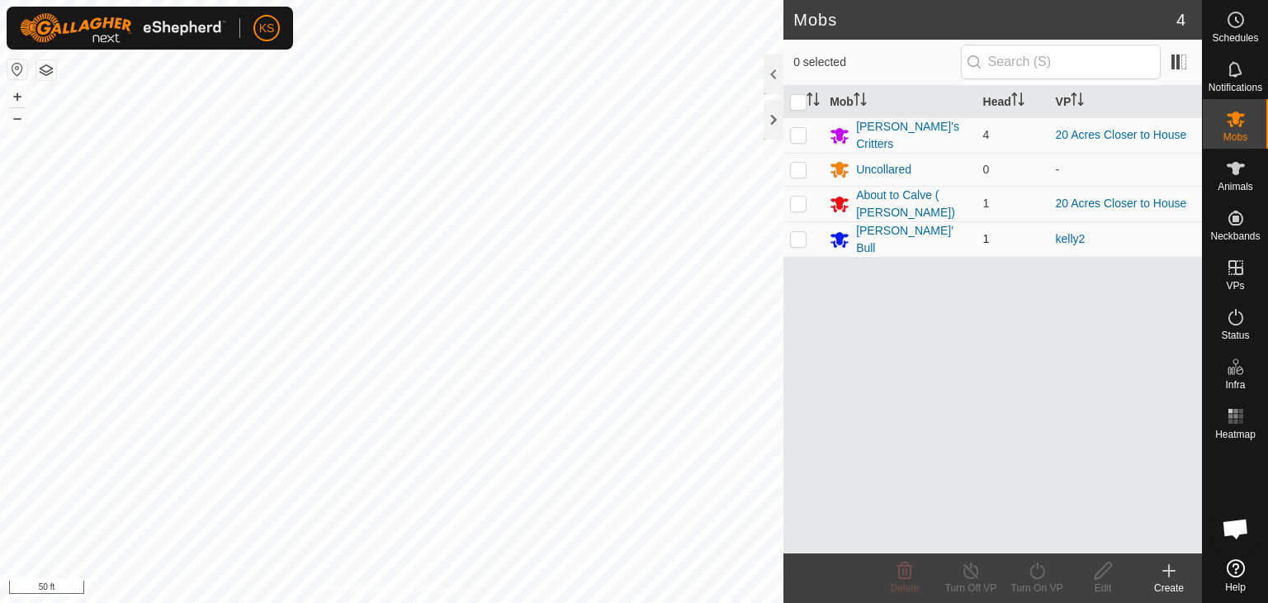
click at [794, 233] on p-checkbox at bounding box center [798, 238] width 17 height 13
checkbox input "true"
click at [1038, 578] on icon at bounding box center [1036, 570] width 15 height 17
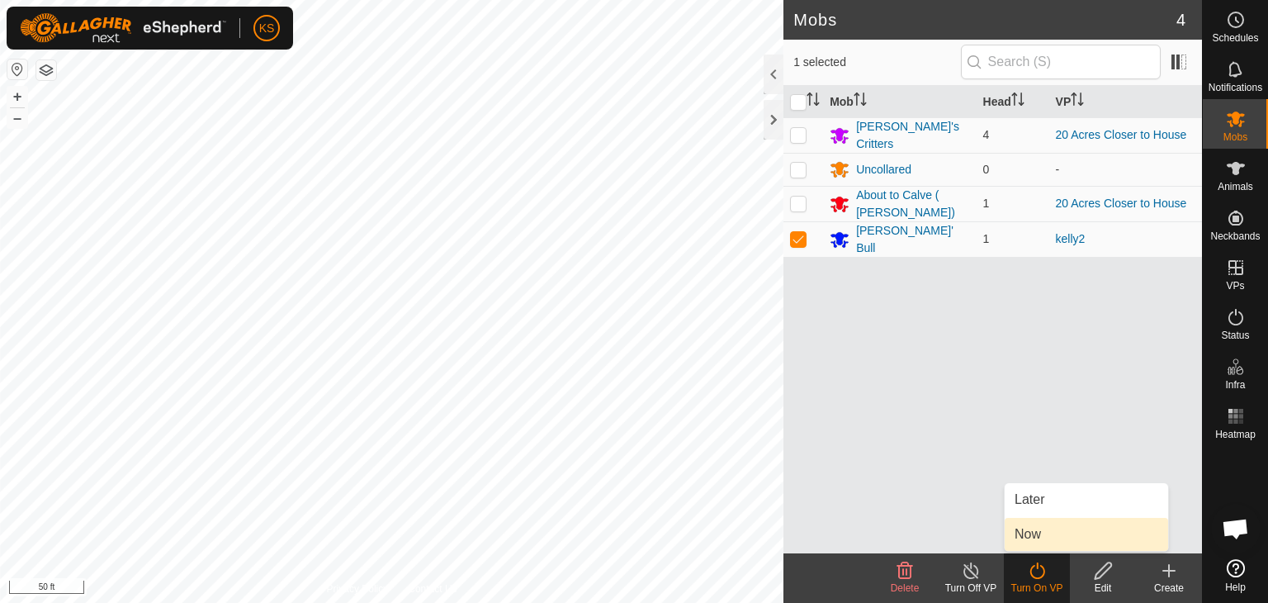
click at [1042, 537] on link "Now" at bounding box center [1086, 534] width 163 height 33
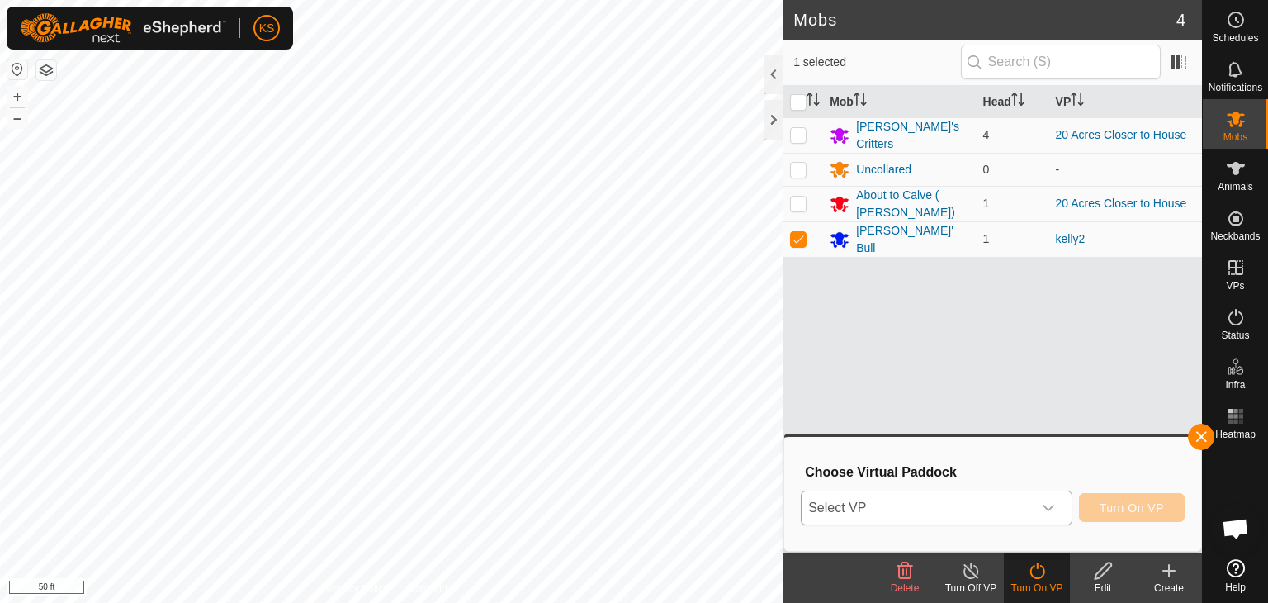
click at [1047, 509] on icon "dropdown trigger" at bounding box center [1048, 507] width 13 height 13
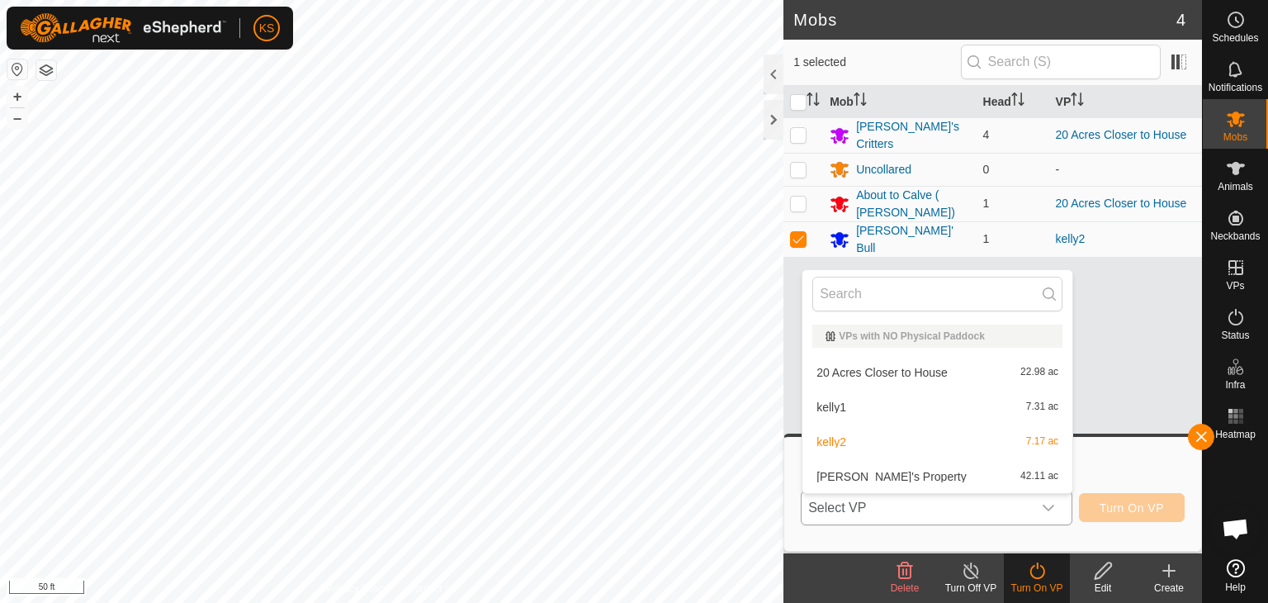
click at [894, 408] on li "kelly1 7.31 ac" at bounding box center [937, 406] width 270 height 33
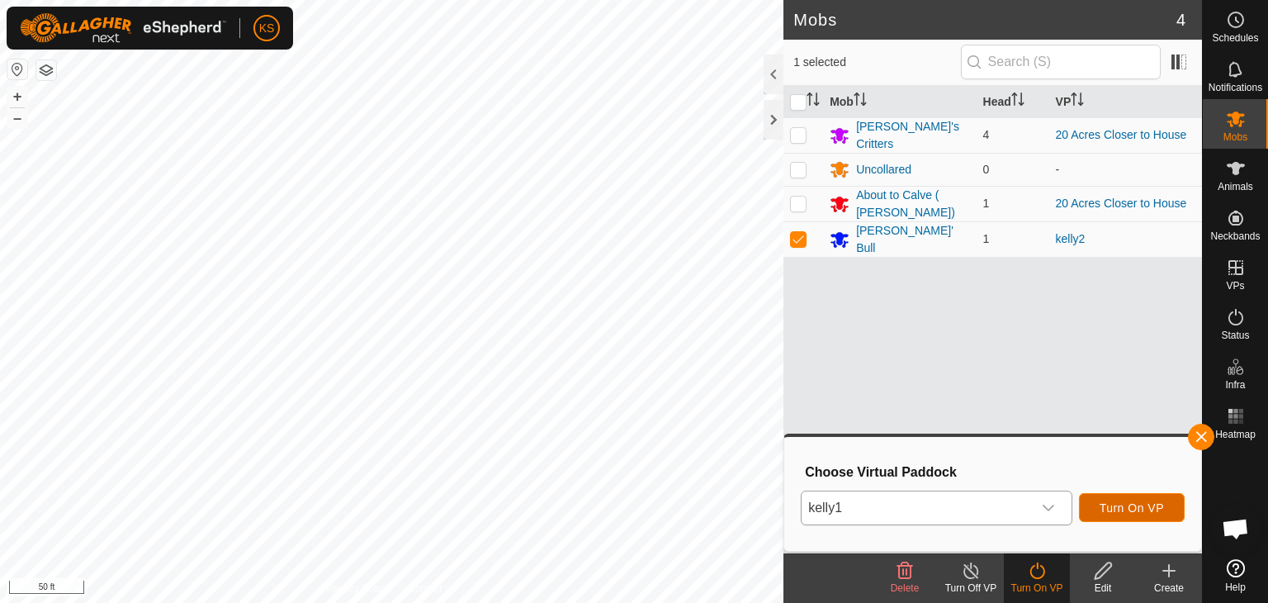
click at [1116, 508] on span "Turn On VP" at bounding box center [1132, 507] width 64 height 13
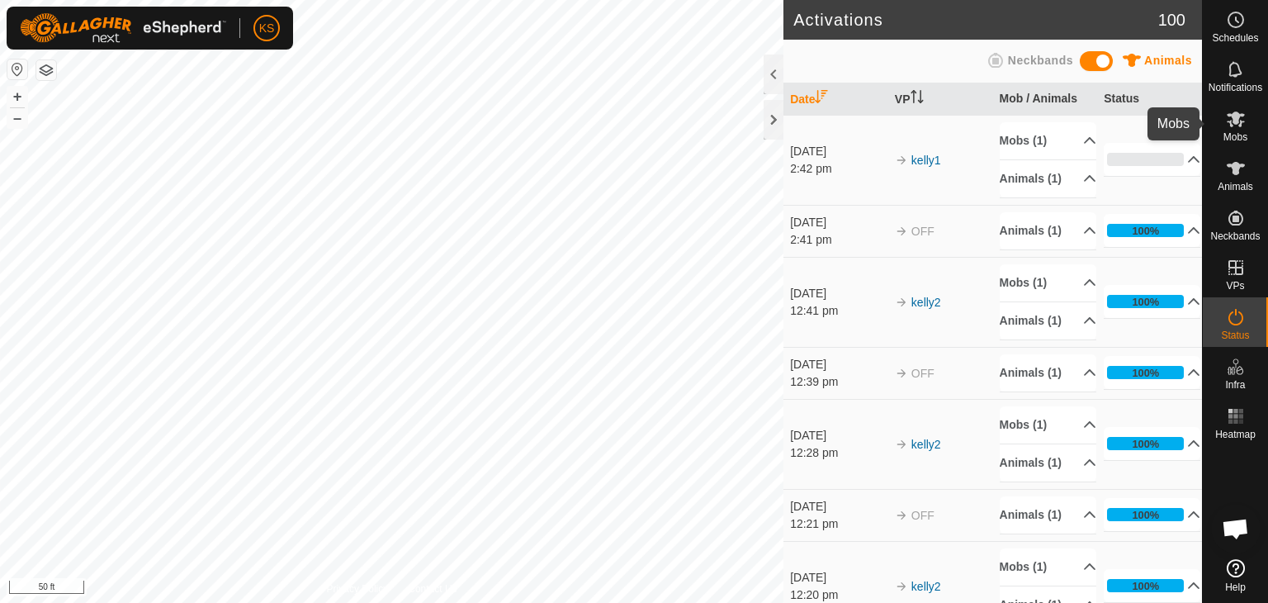
click at [1233, 132] on span "Mobs" at bounding box center [1235, 137] width 24 height 10
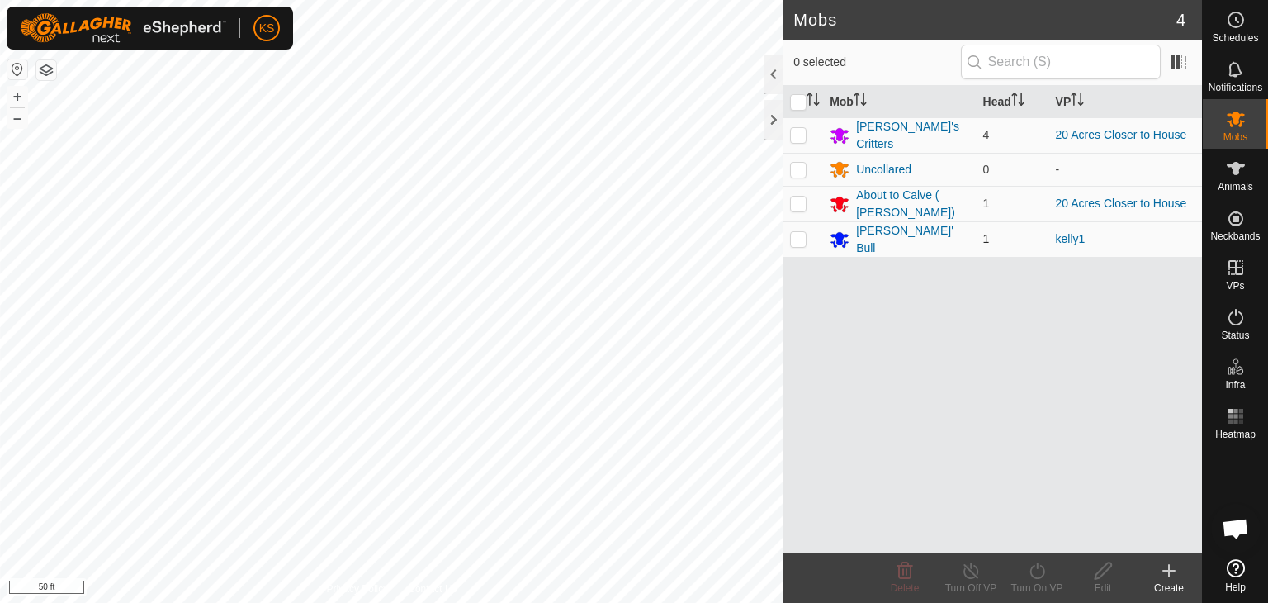
click at [794, 235] on p-checkbox at bounding box center [798, 238] width 17 height 13
click at [976, 579] on icon at bounding box center [971, 571] width 21 height 20
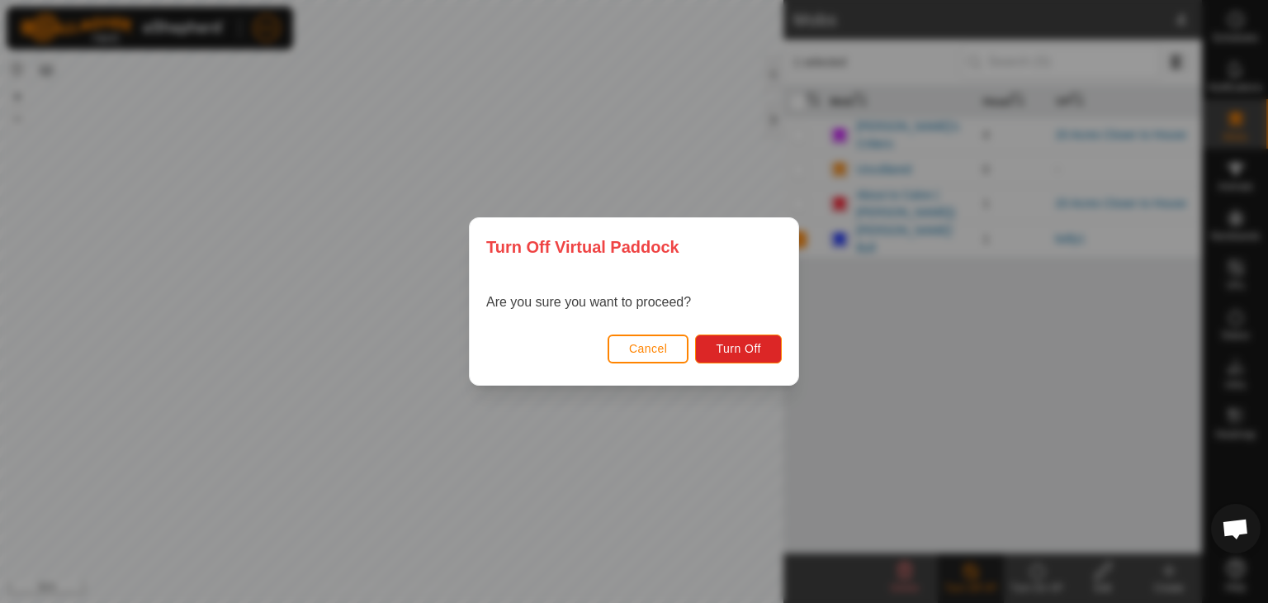
click at [838, 340] on div "Turn Off Virtual Paddock Are you sure you want to proceed? Cancel Turn Off" at bounding box center [634, 301] width 1268 height 603
click at [660, 350] on span "Cancel" at bounding box center [648, 348] width 39 height 13
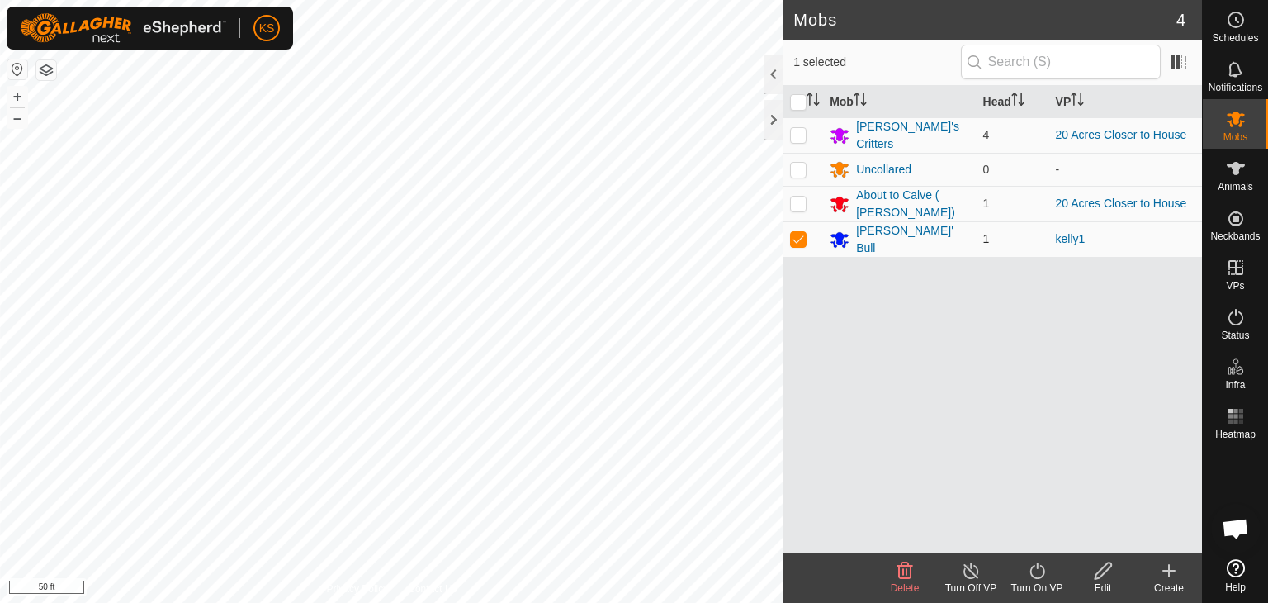
click at [794, 232] on p-checkbox at bounding box center [798, 238] width 17 height 13
click at [796, 233] on p-checkbox at bounding box center [798, 238] width 17 height 13
checkbox input "true"
click at [878, 237] on div "[PERSON_NAME]' Bull" at bounding box center [912, 239] width 113 height 35
